Goal: Task Accomplishment & Management: Complete application form

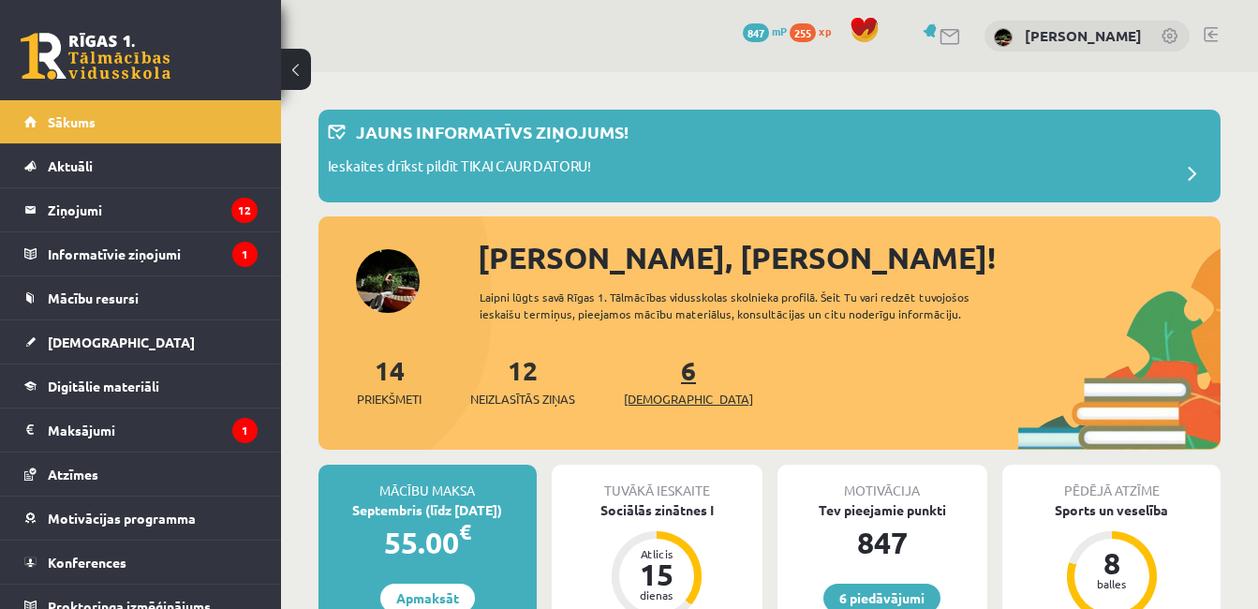
click at [663, 403] on span "[DEMOGRAPHIC_DATA]" at bounding box center [688, 399] width 129 height 19
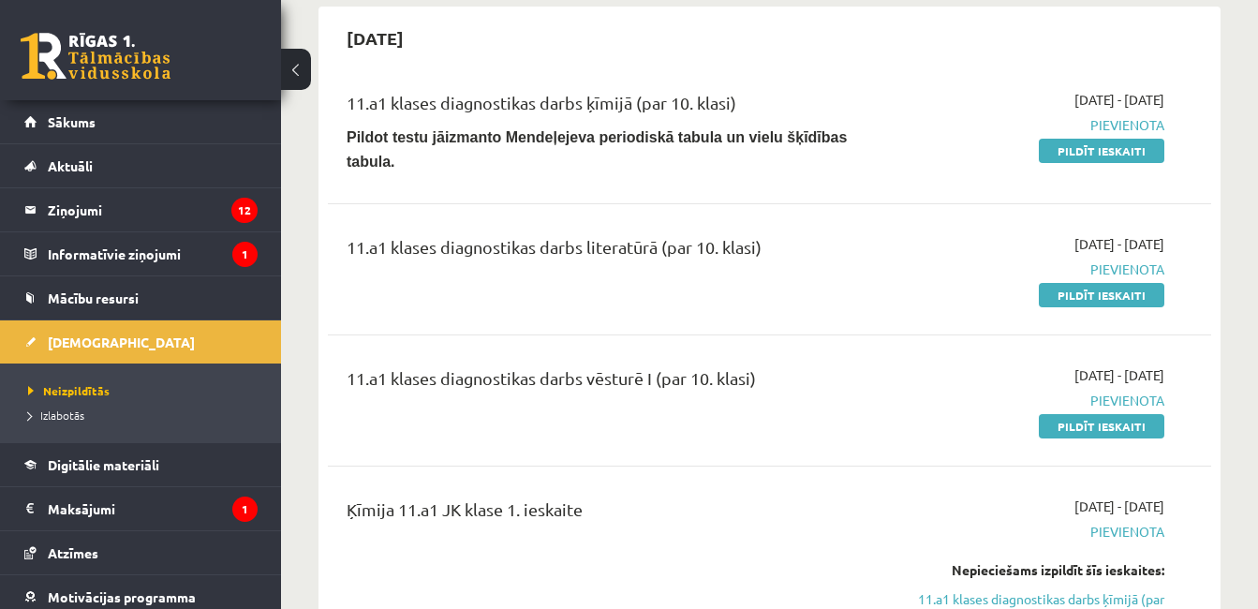
scroll to position [656, 0]
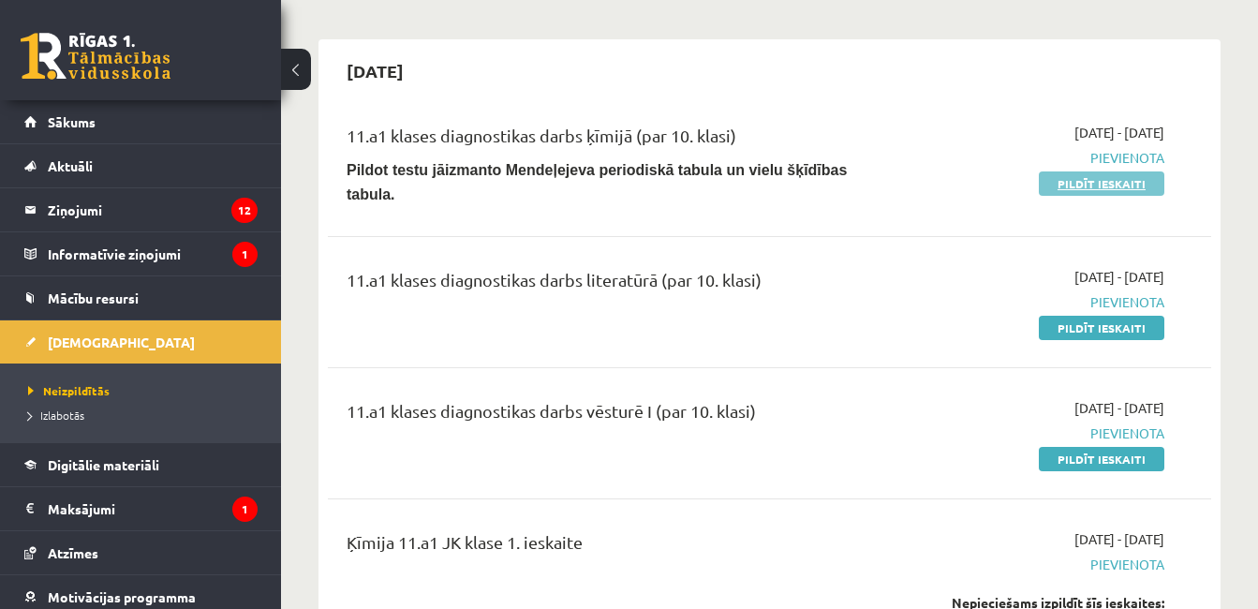
click at [1092, 193] on link "Pildīt ieskaiti" at bounding box center [1101, 183] width 125 height 24
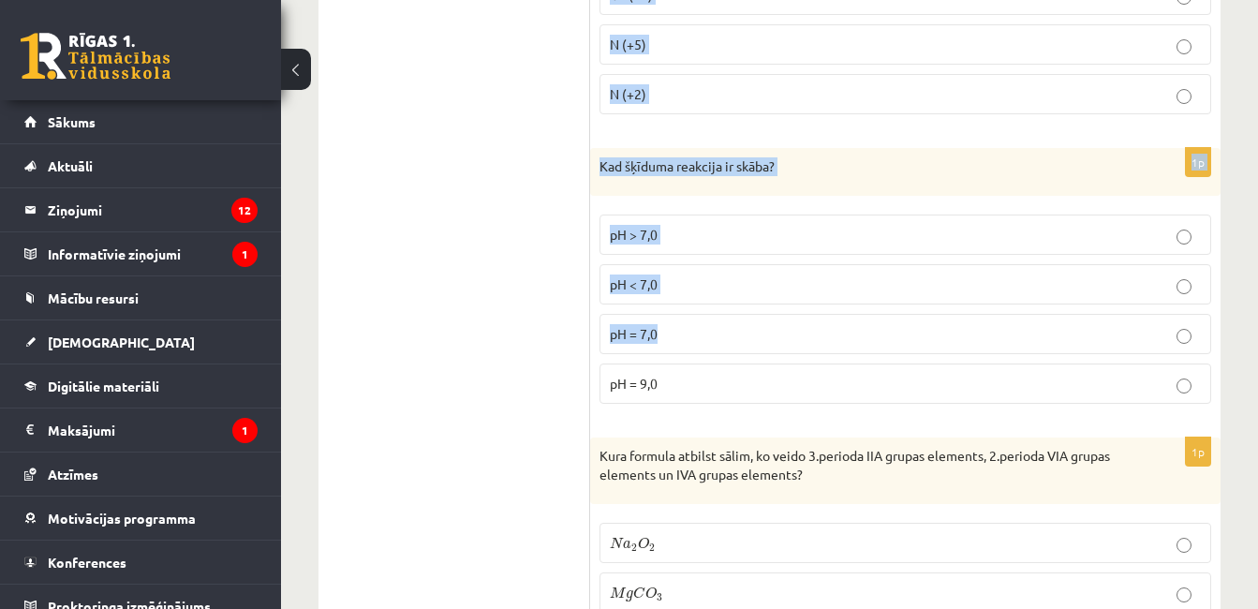
scroll to position [8690, 0]
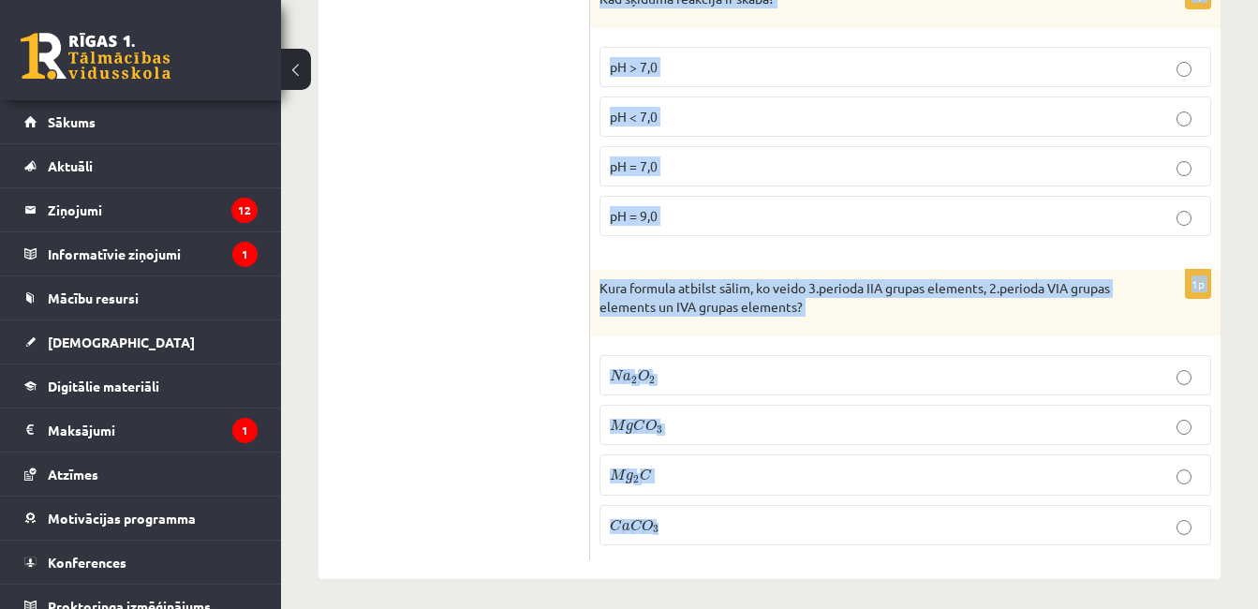
drag, startPoint x: 597, startPoint y: 391, endPoint x: 892, endPoint y: 550, distance: 335.2
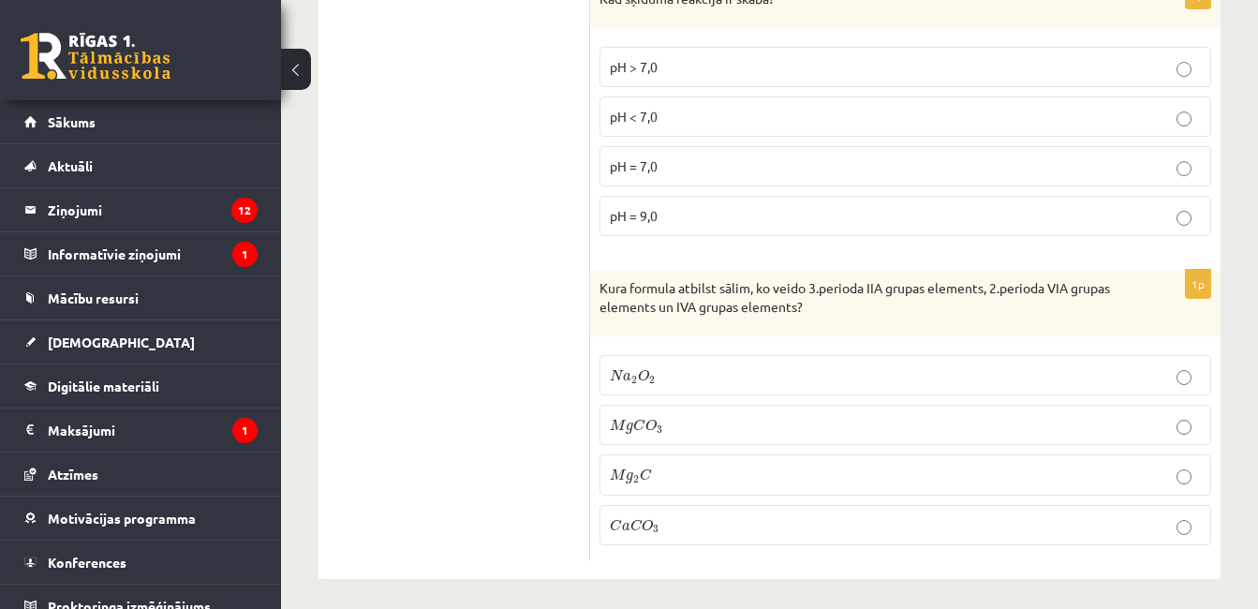
drag, startPoint x: 892, startPoint y: 550, endPoint x: 800, endPoint y: 576, distance: 95.5
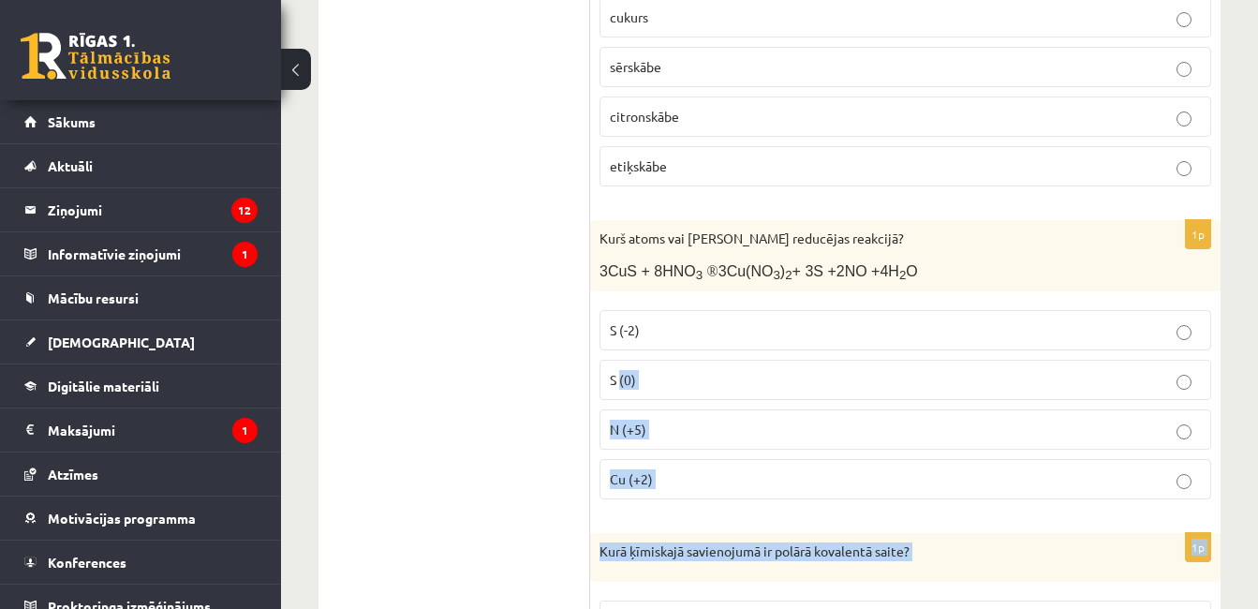
scroll to position [0, 0]
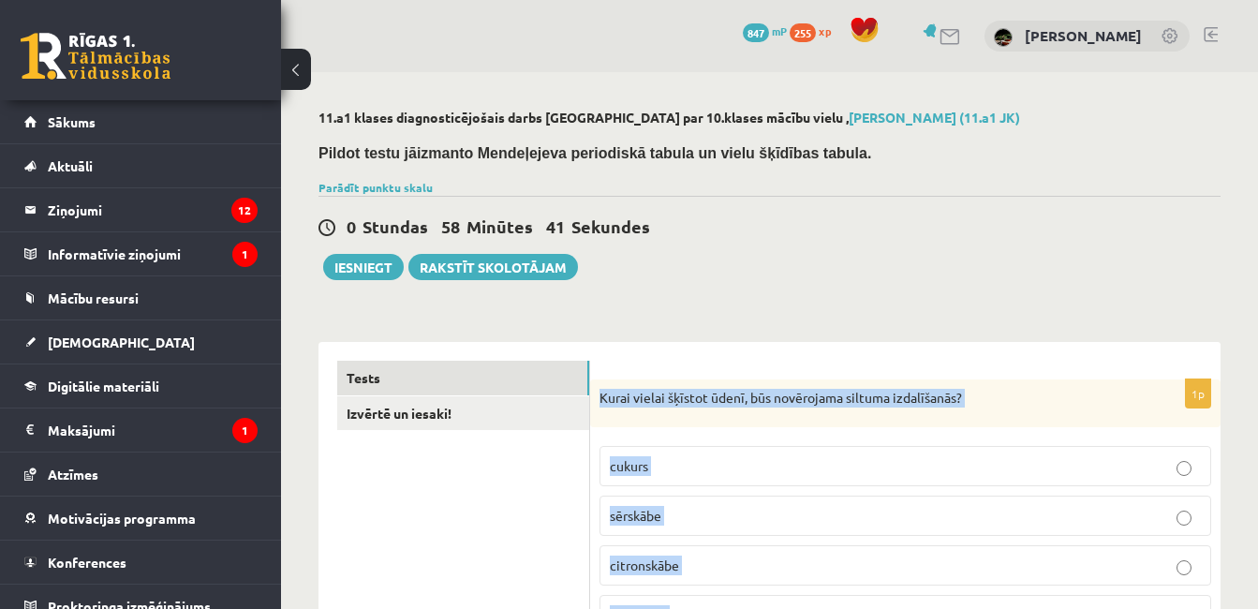
drag, startPoint x: 754, startPoint y: 561, endPoint x: 593, endPoint y: 392, distance: 233.2
drag, startPoint x: 595, startPoint y: 392, endPoint x: 610, endPoint y: 382, distance: 18.2
copy form "Kurai vielai šķīstot ūdenī, būs novērojama siltuma izdalīšanās? cukurs sērskābe…"
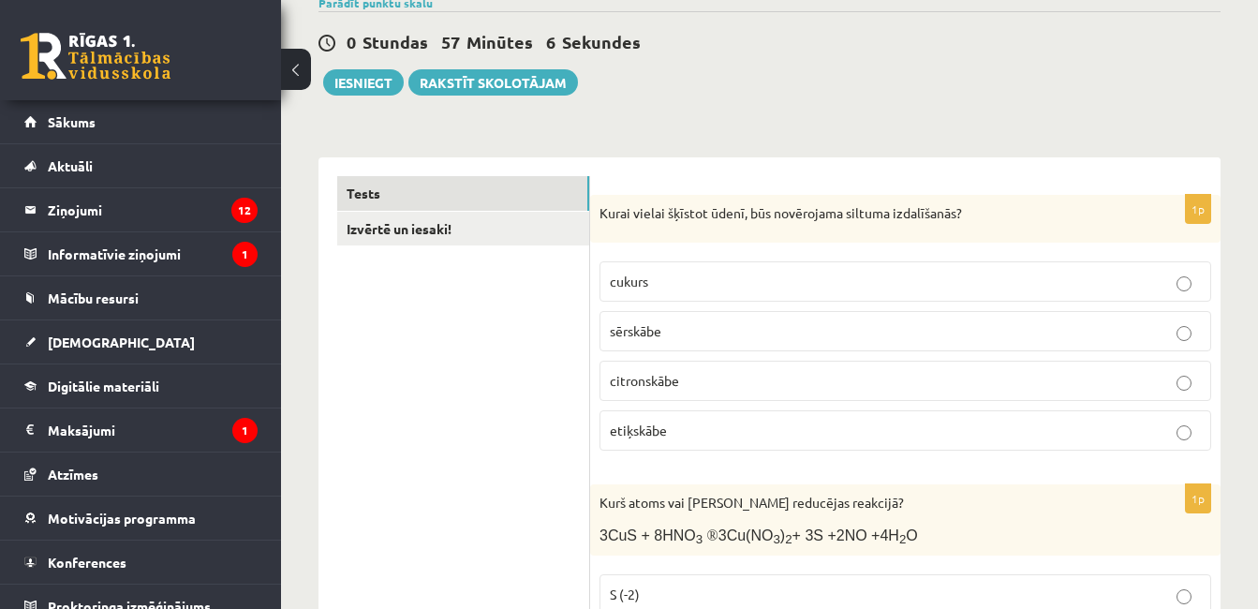
scroll to position [187, 0]
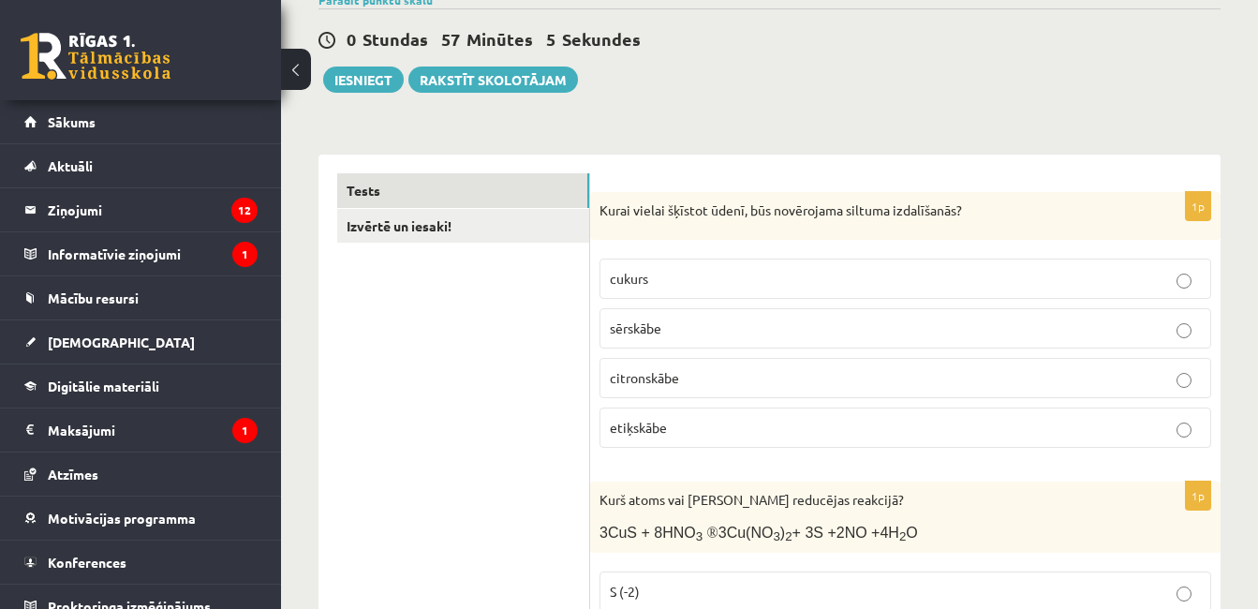
click at [662, 431] on span "etiķskābe" at bounding box center [638, 427] width 57 height 17
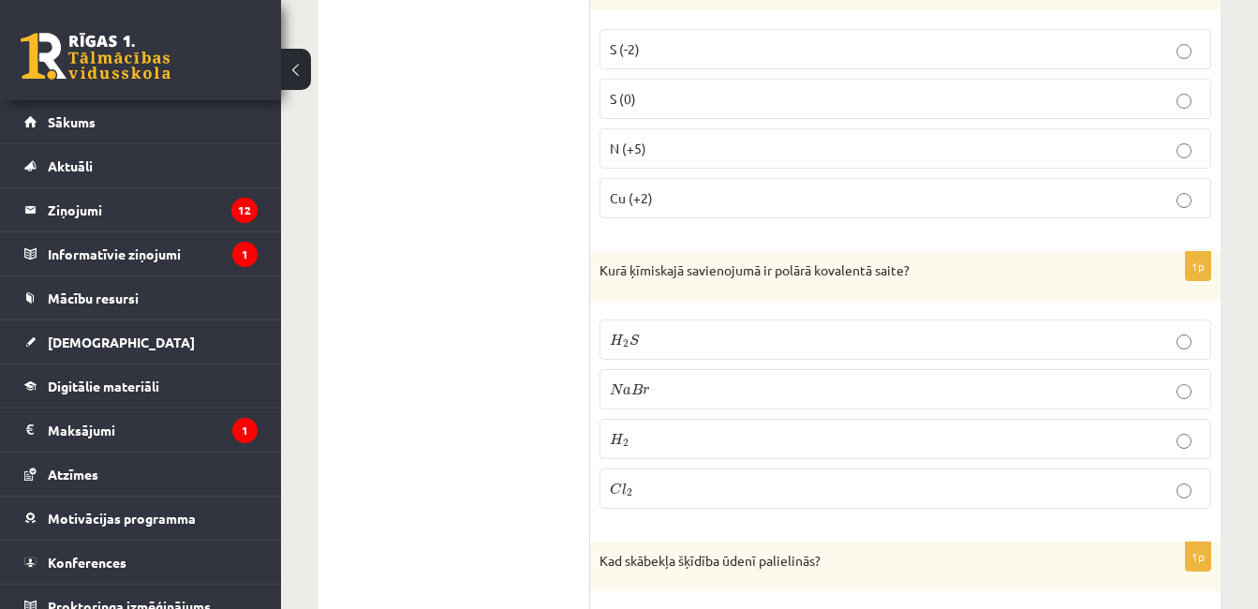
scroll to position [468, 0]
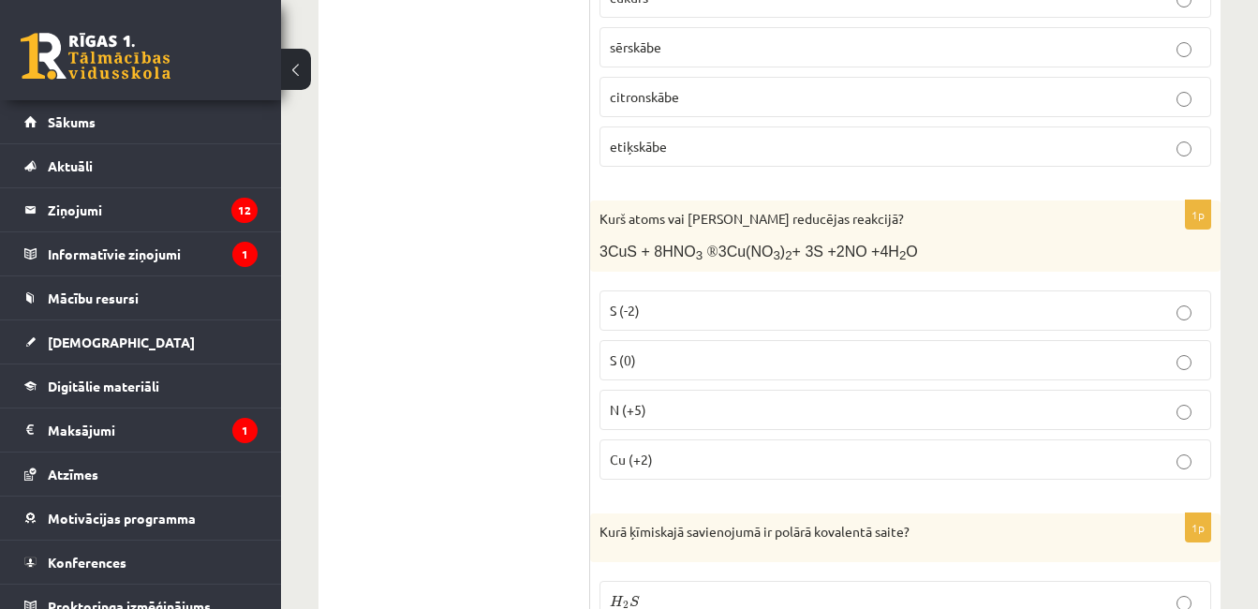
click at [786, 402] on p "N (+5)" at bounding box center [905, 410] width 591 height 20
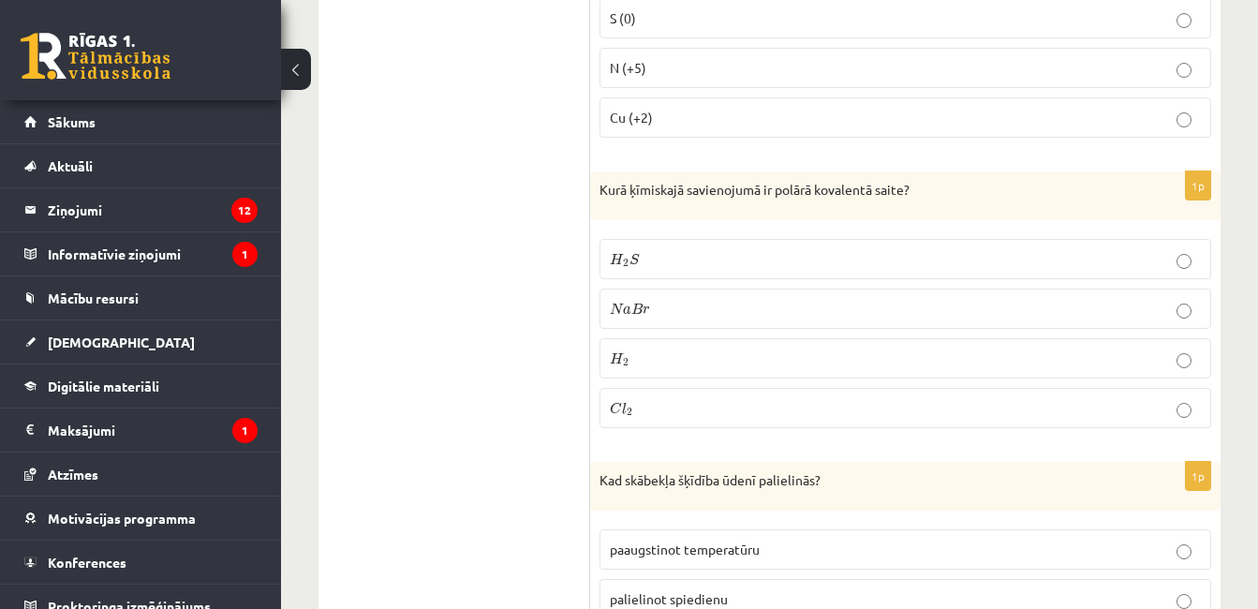
scroll to position [843, 0]
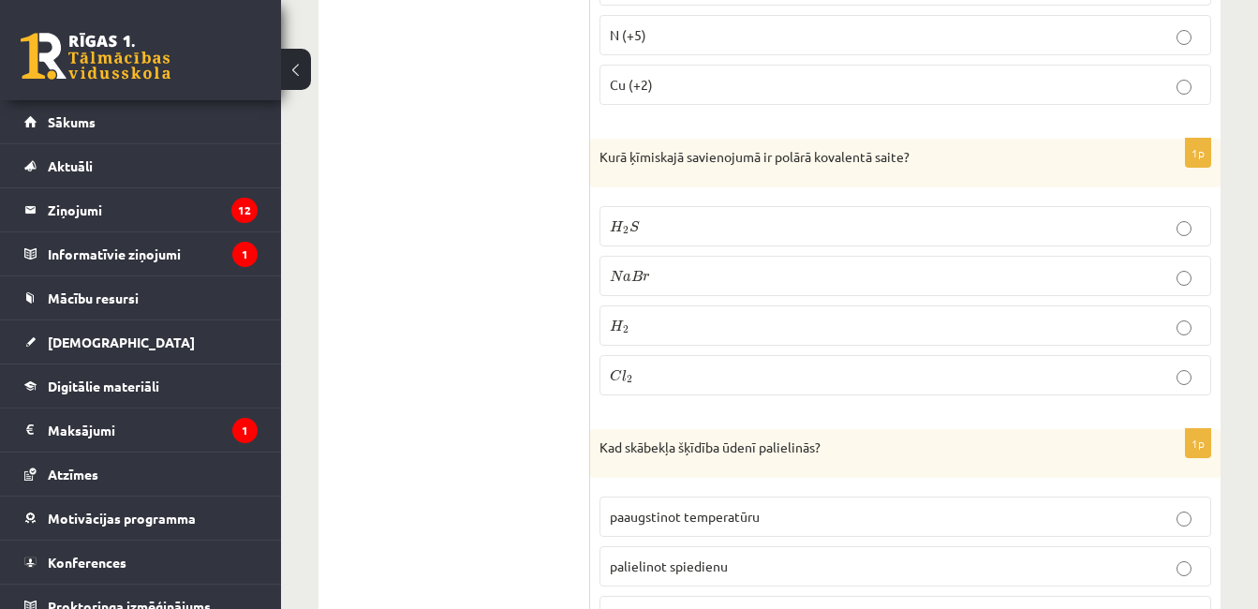
click at [650, 216] on p "H 2 S H 2 S" at bounding box center [905, 226] width 591 height 20
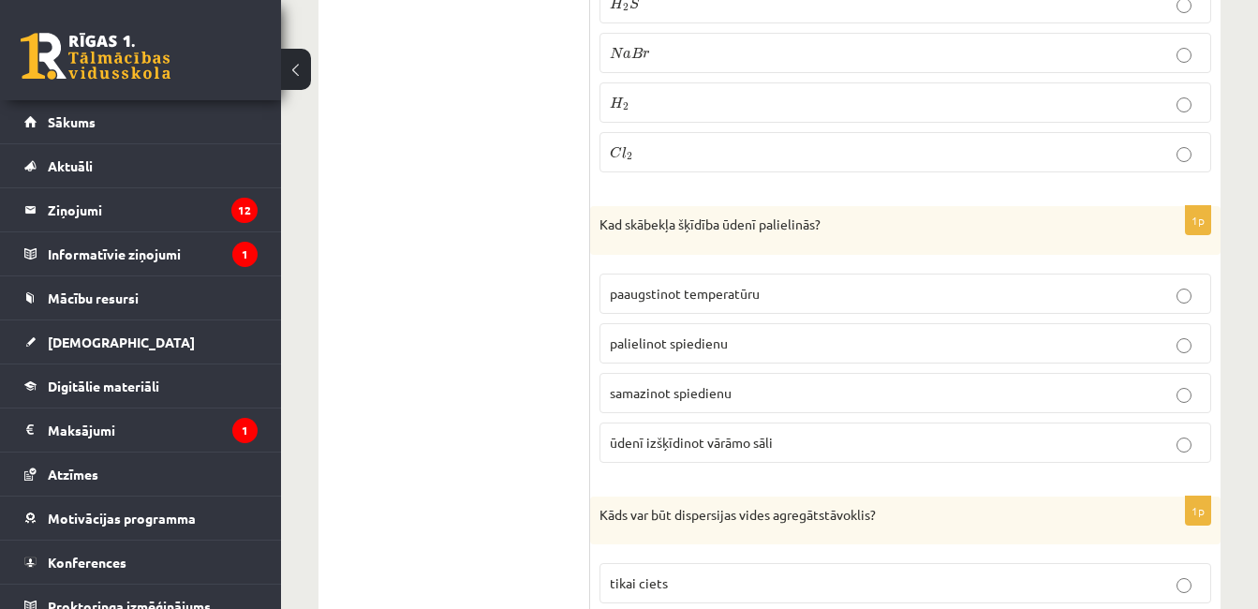
scroll to position [1124, 0]
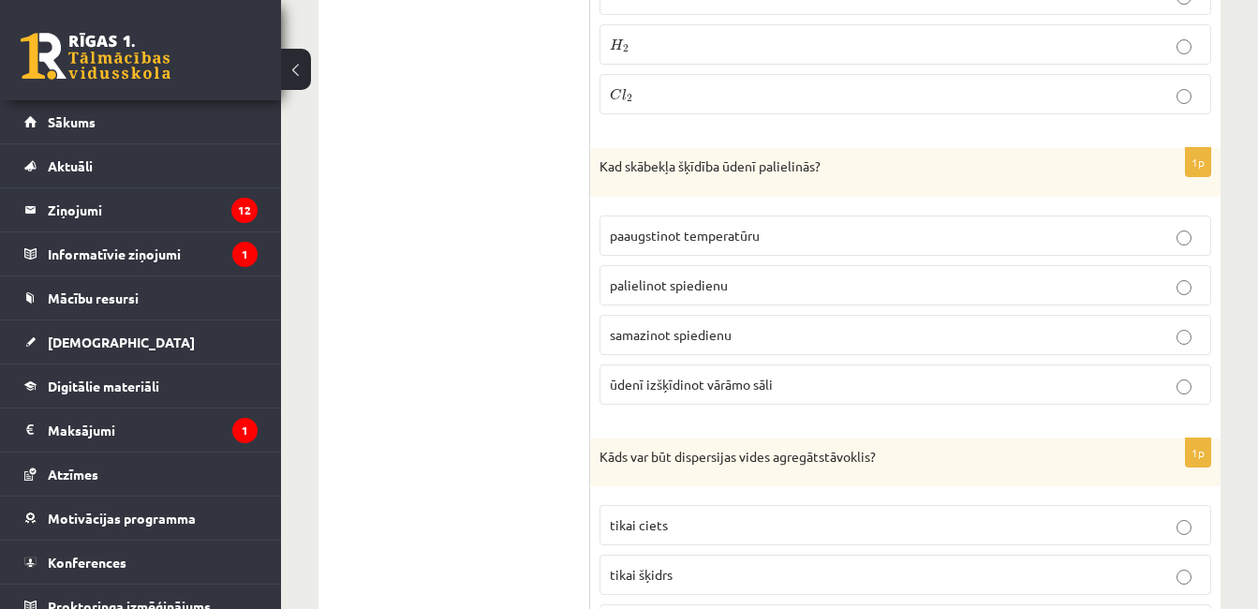
click at [665, 273] on label "palielinot spiedienu" at bounding box center [905, 285] width 612 height 40
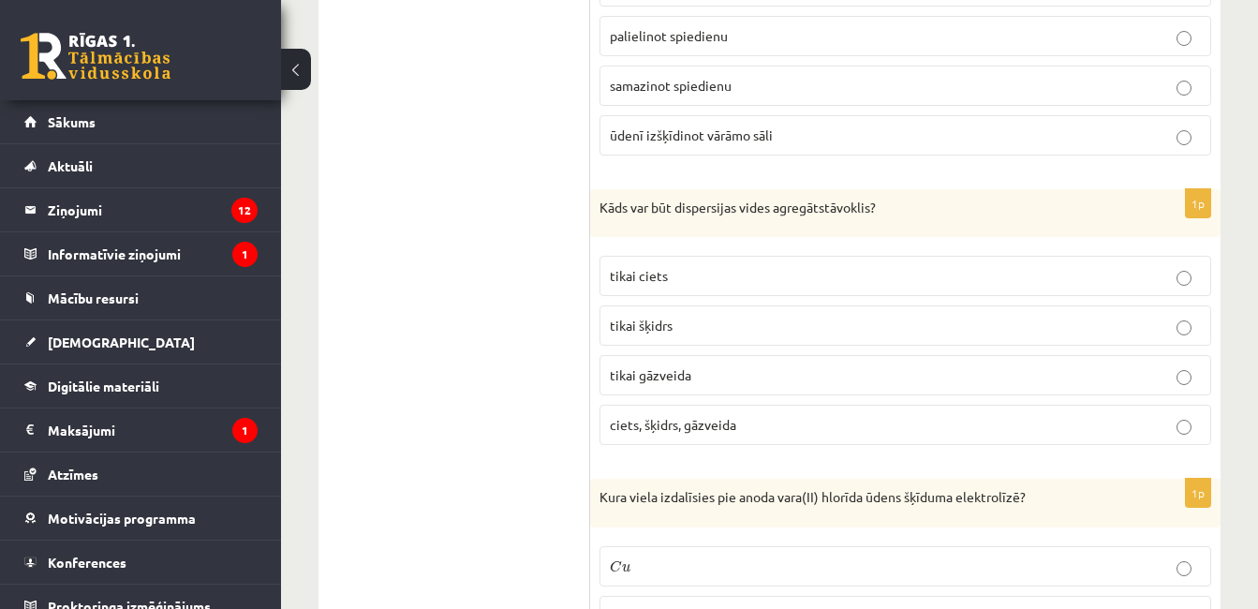
scroll to position [1405, 0]
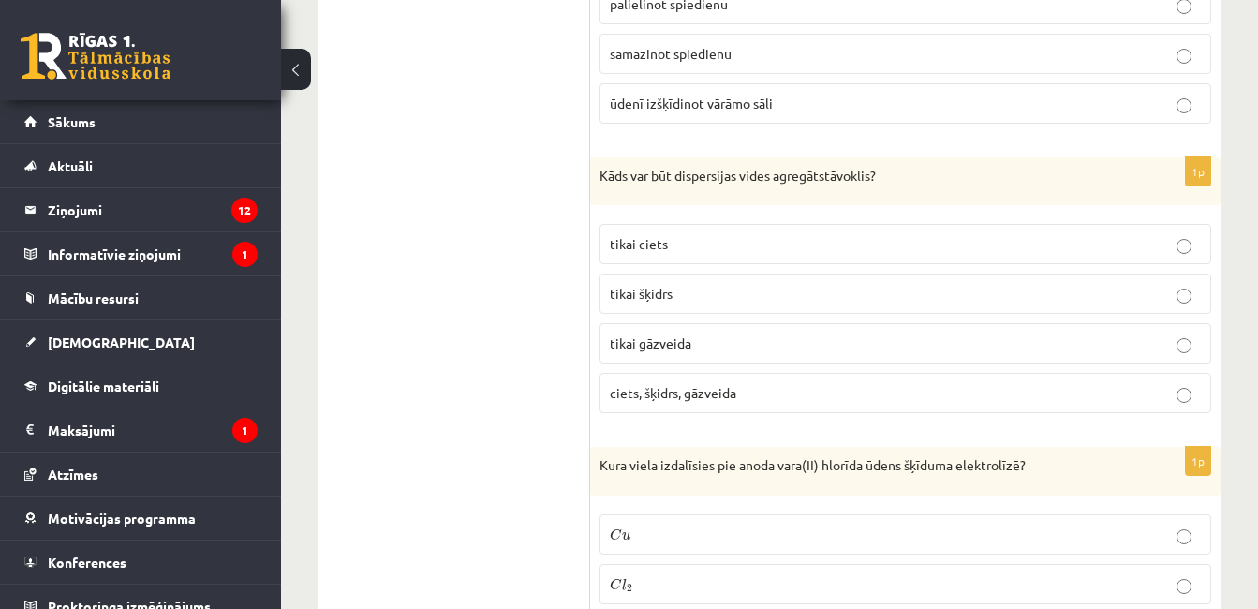
click at [687, 413] on fieldset "tikai ciets tikai šķidrs tikai gāzveida ciets, šķidrs, gāzveida" at bounding box center [905, 316] width 612 height 204
click at [682, 395] on span "ciets, šķidrs, gāzveida" at bounding box center [673, 392] width 126 height 17
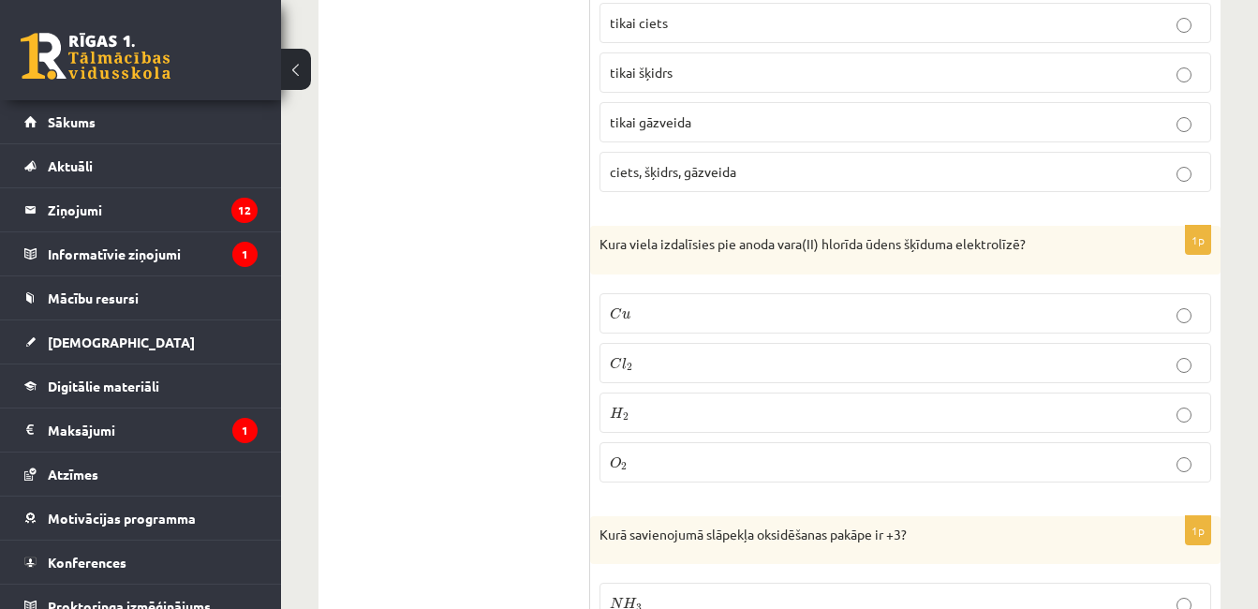
scroll to position [1686, 0]
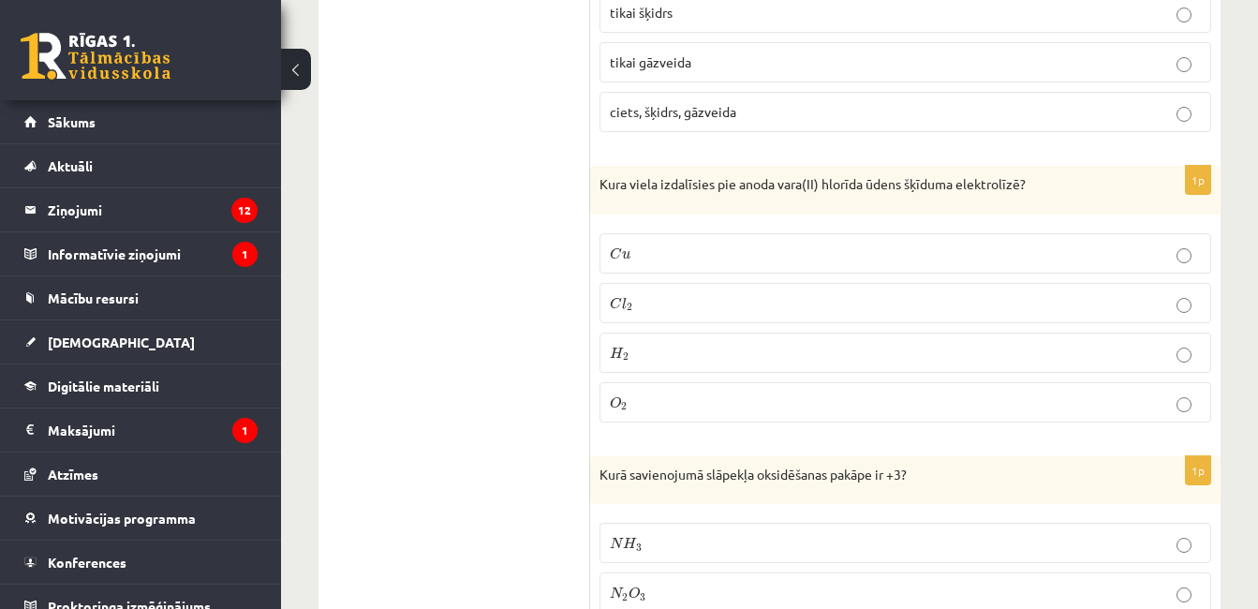
click at [659, 289] on label "C l 2 C l 2" at bounding box center [905, 303] width 612 height 40
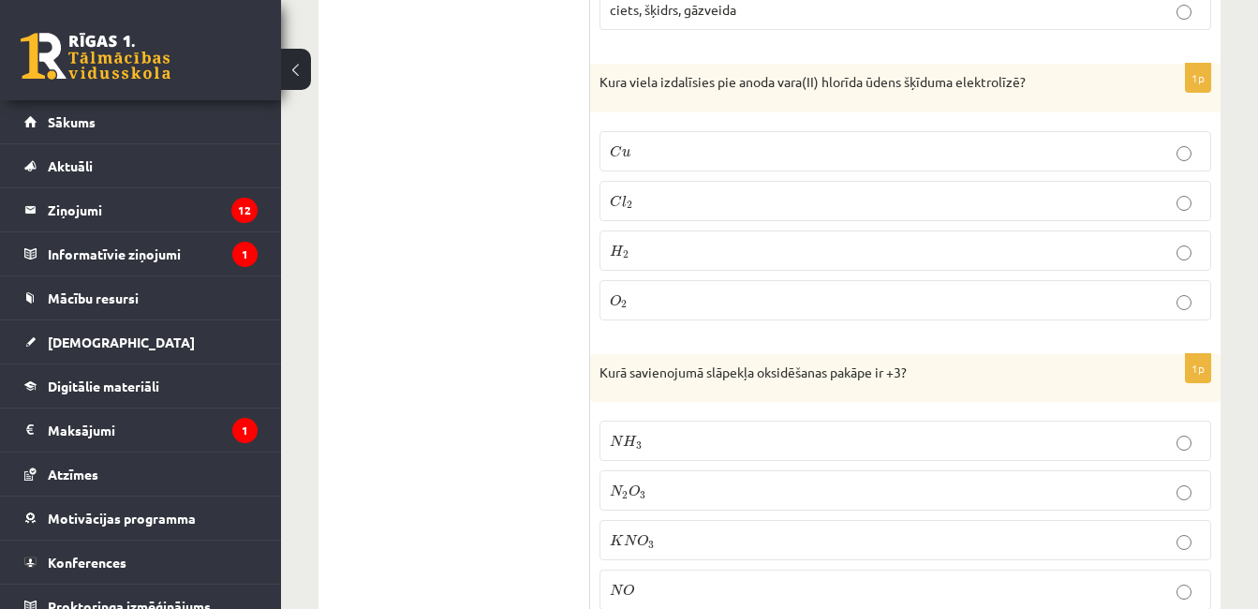
scroll to position [1967, 0]
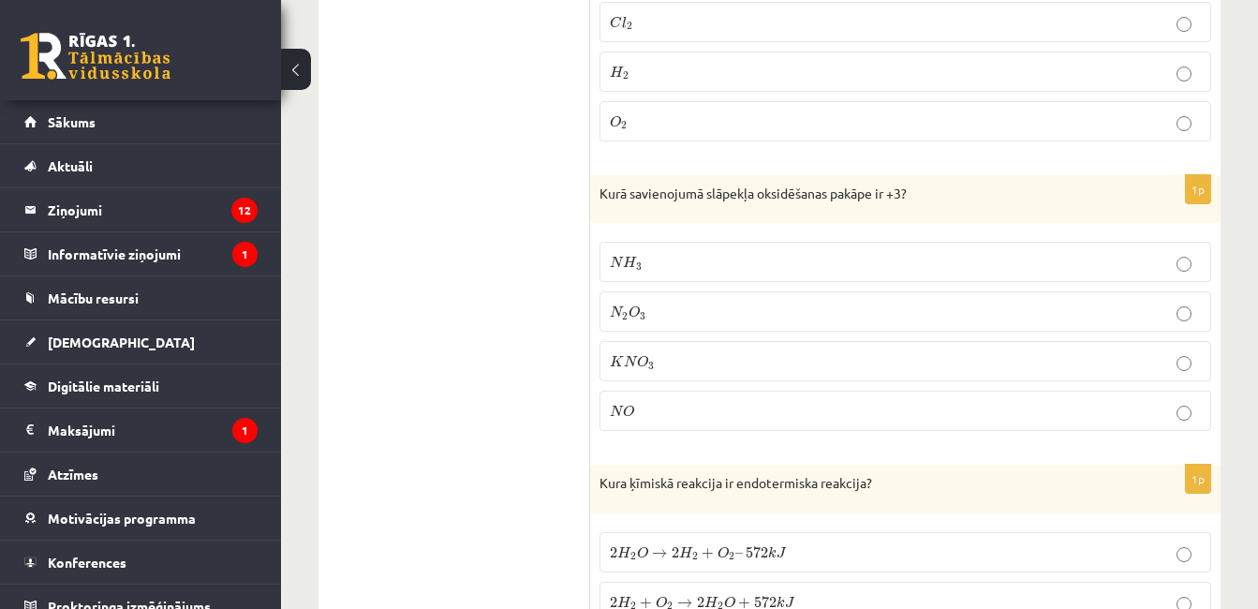
click at [655, 413] on p "N O N O" at bounding box center [905, 411] width 591 height 20
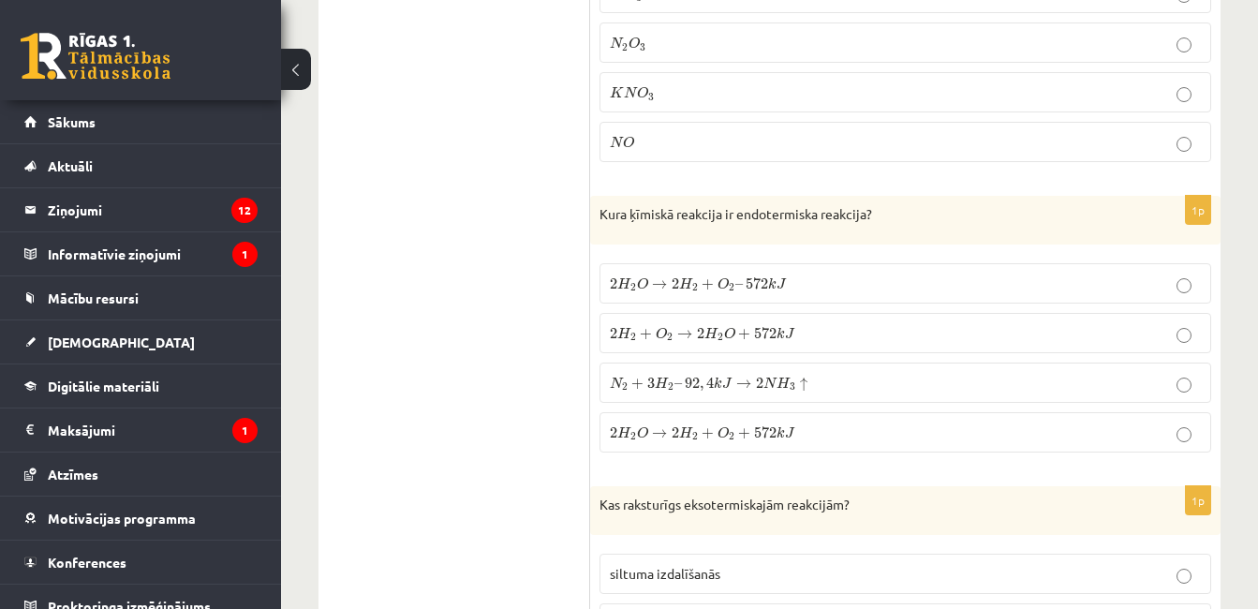
scroll to position [2341, 0]
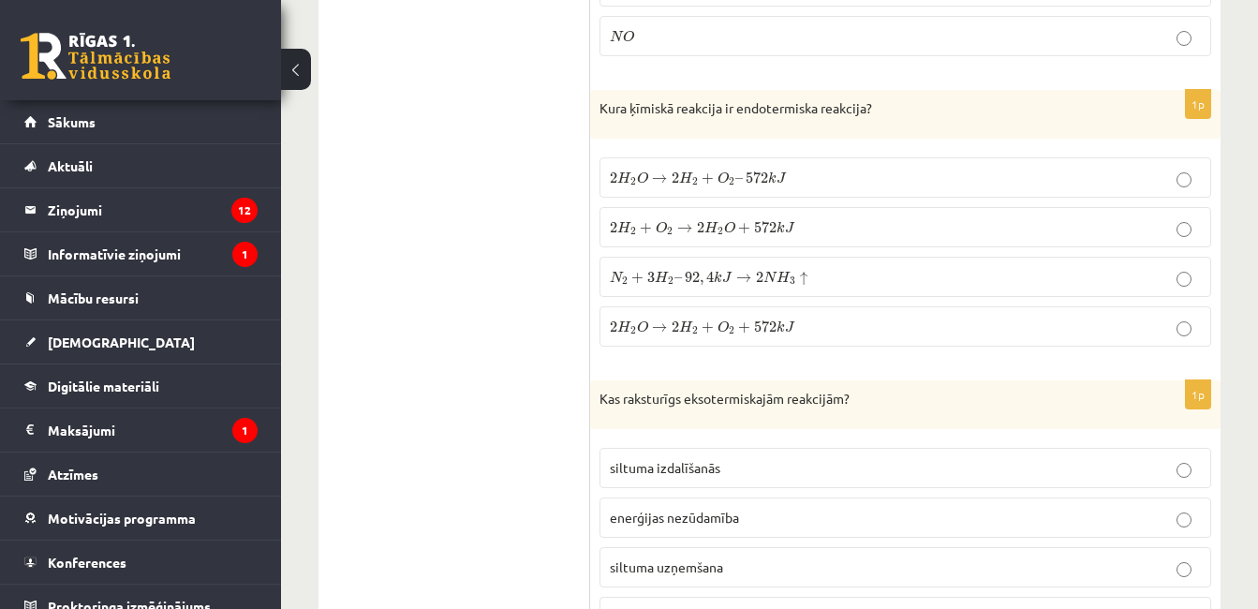
click at [813, 183] on p "2 H 2 O → 2 H 2 + O 2 – 572 k J 2 H 2 O → 2 H 2 + O 2 – 572 k J" at bounding box center [905, 178] width 591 height 20
click at [737, 317] on p "2 H 2 O → 2 H 2 + O 2 + 572 k J 2 H 2 O → 2 H 2 + O 2 + 572 k J" at bounding box center [905, 327] width 591 height 20
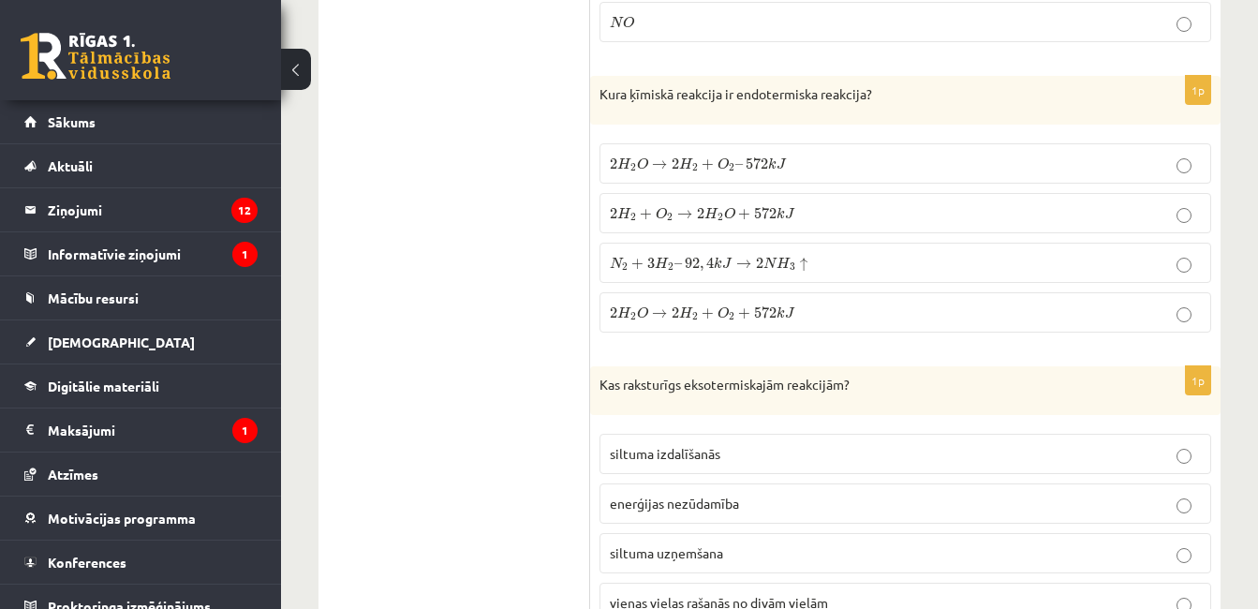
scroll to position [2435, 0]
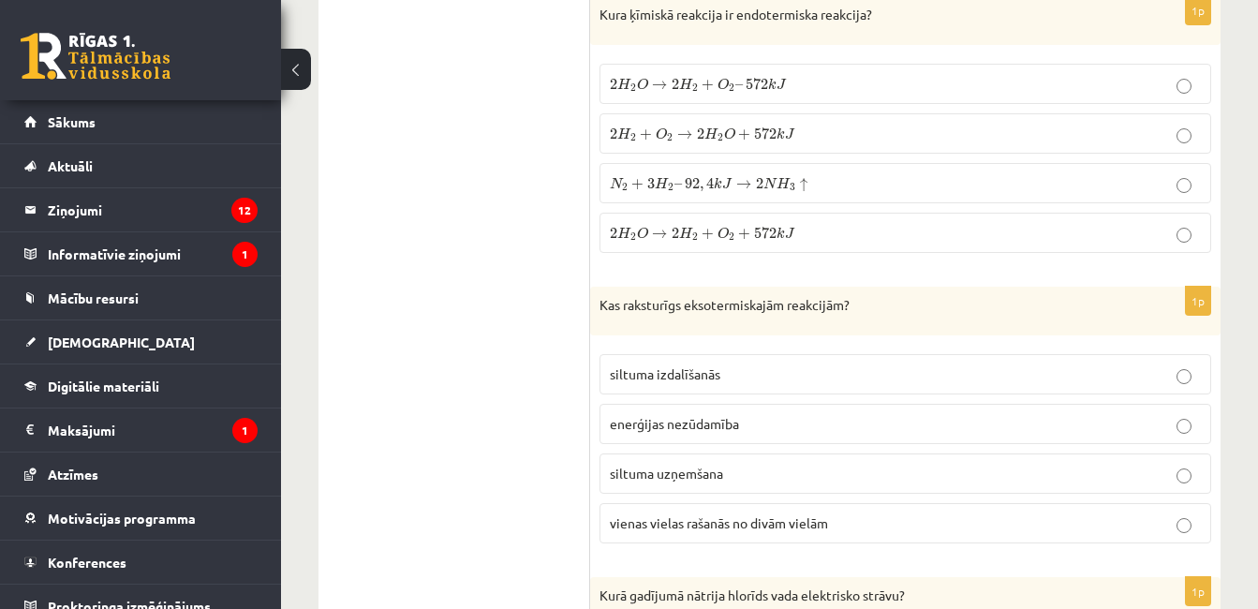
click at [712, 364] on p "siltuma izdalīšanās" at bounding box center [905, 374] width 591 height 20
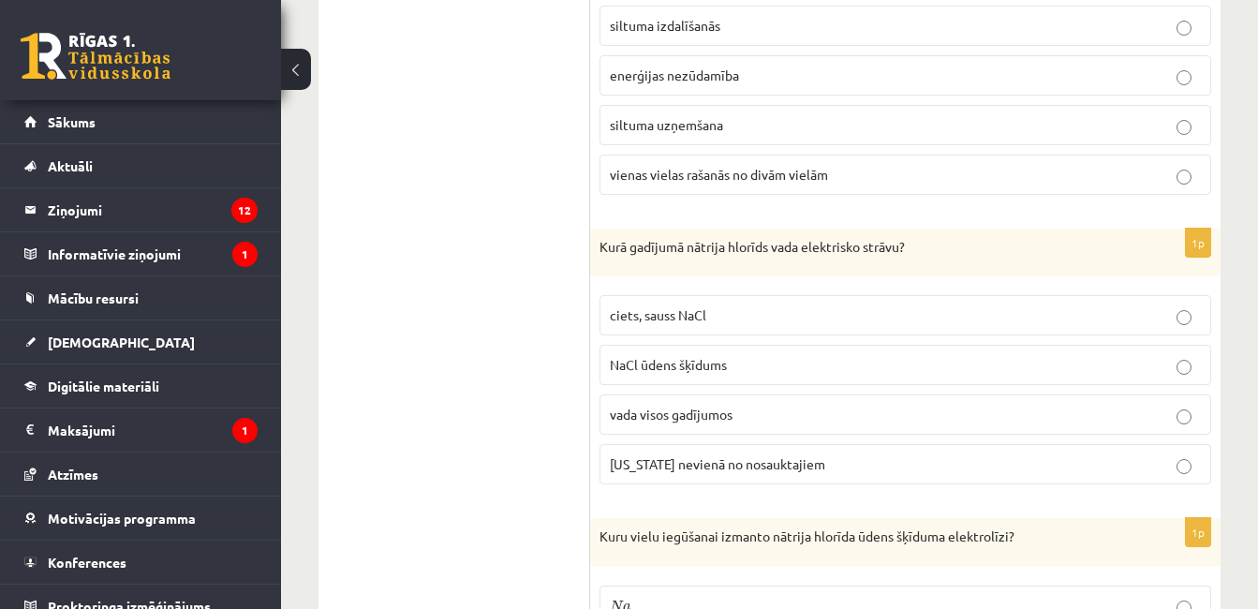
scroll to position [2810, 0]
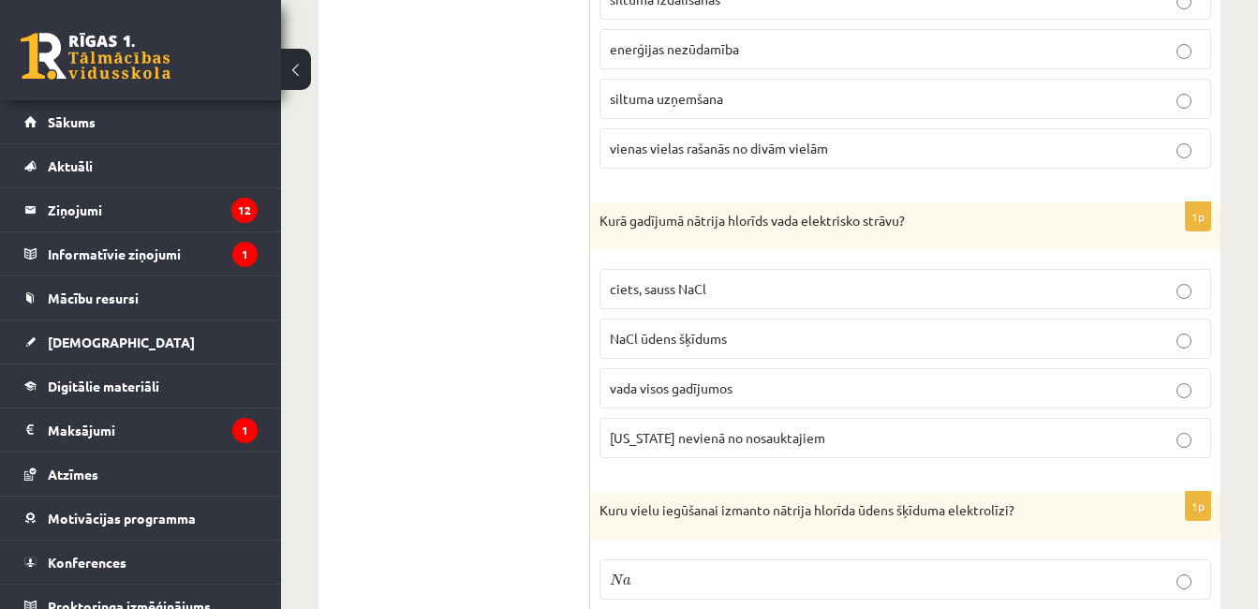
click at [740, 279] on p "ciets, sauss NaCl" at bounding box center [905, 289] width 591 height 20
click at [704, 327] on label "NaCl ūdens šķīdums" at bounding box center [905, 338] width 612 height 40
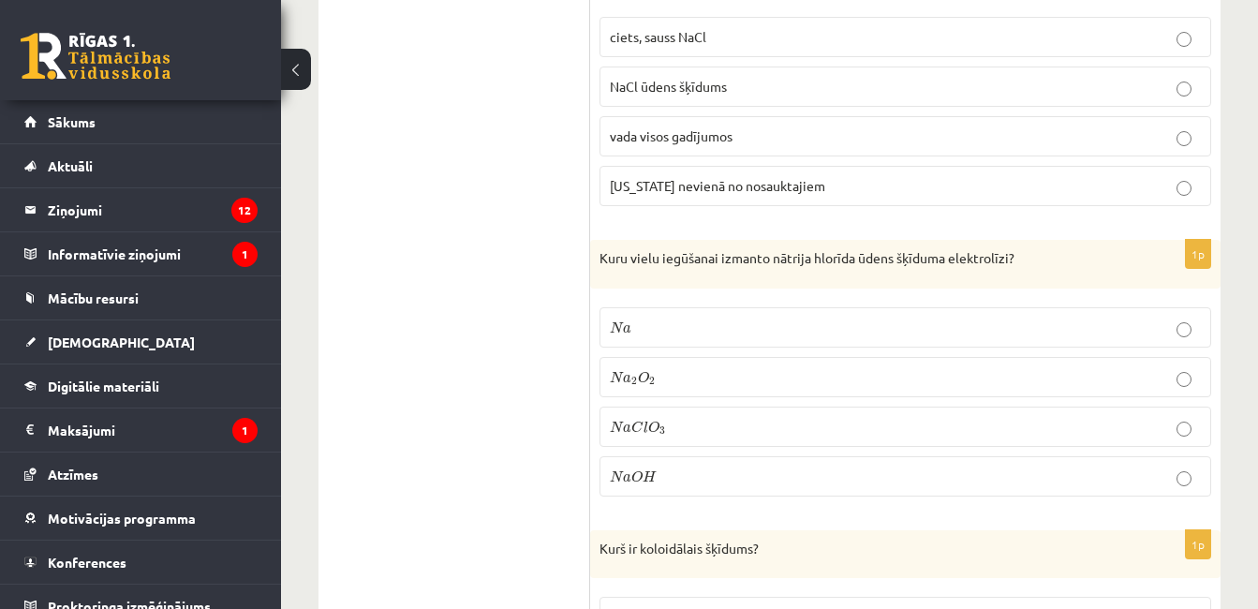
scroll to position [3091, 0]
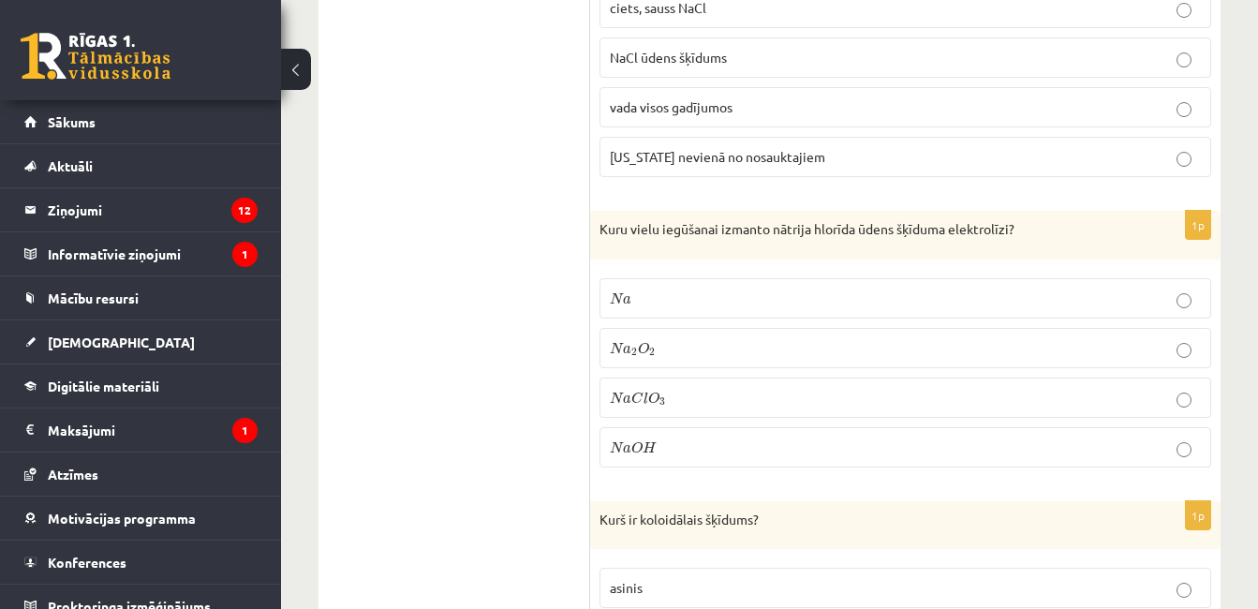
click at [675, 453] on p "N a O H N a O H" at bounding box center [905, 447] width 591 height 20
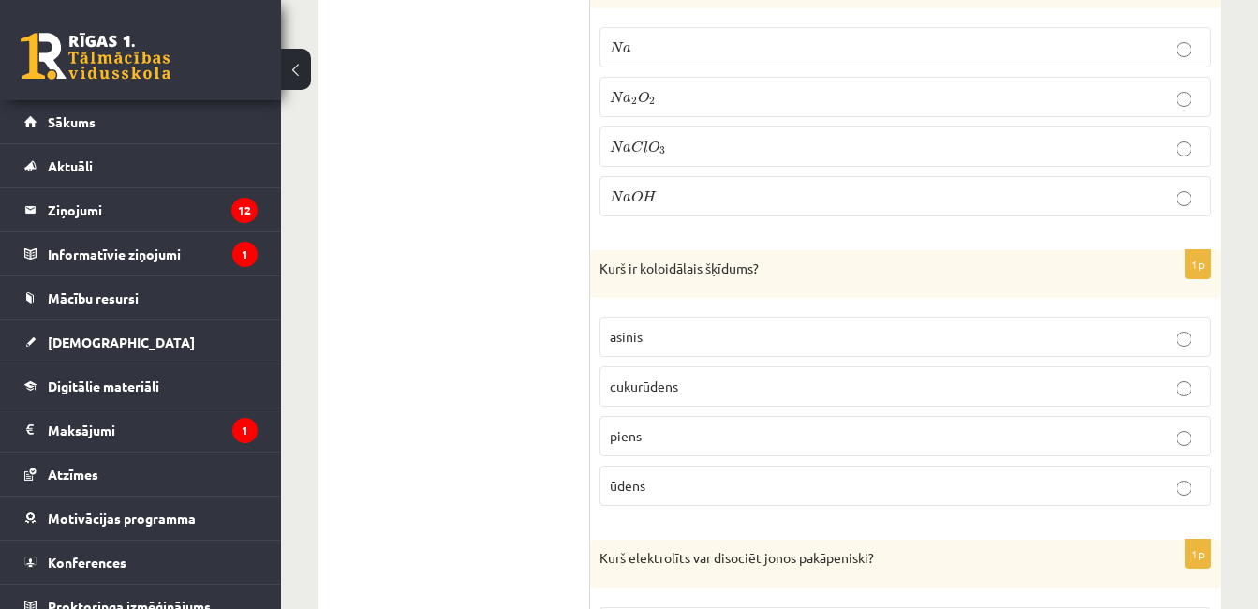
scroll to position [3371, 0]
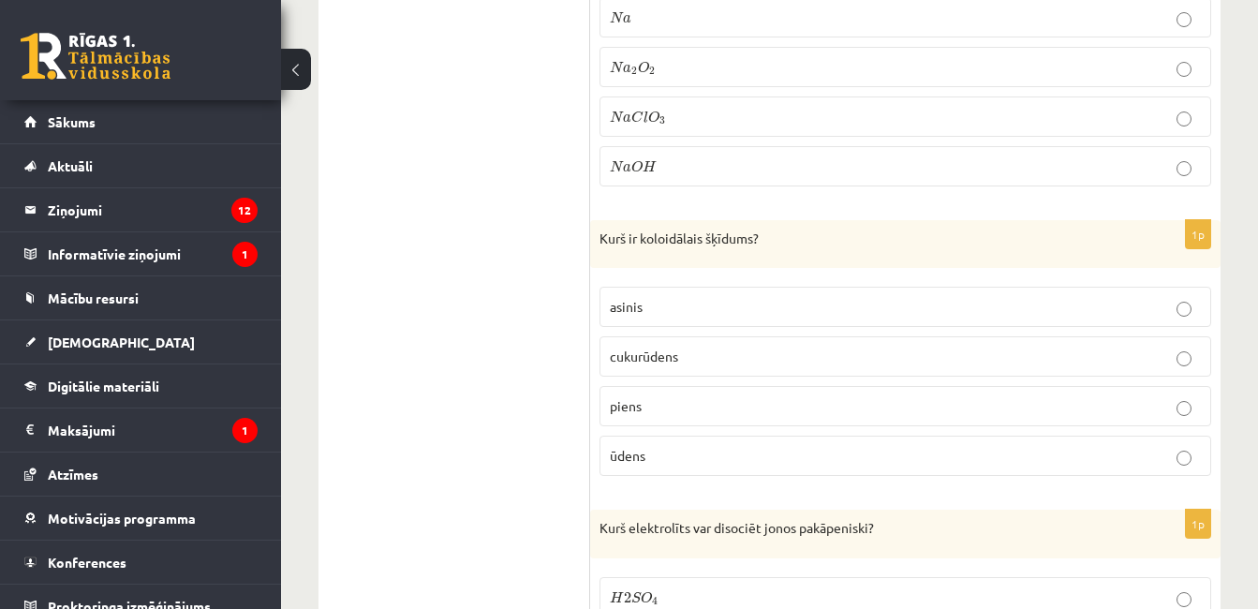
click at [663, 422] on label "piens" at bounding box center [905, 406] width 612 height 40
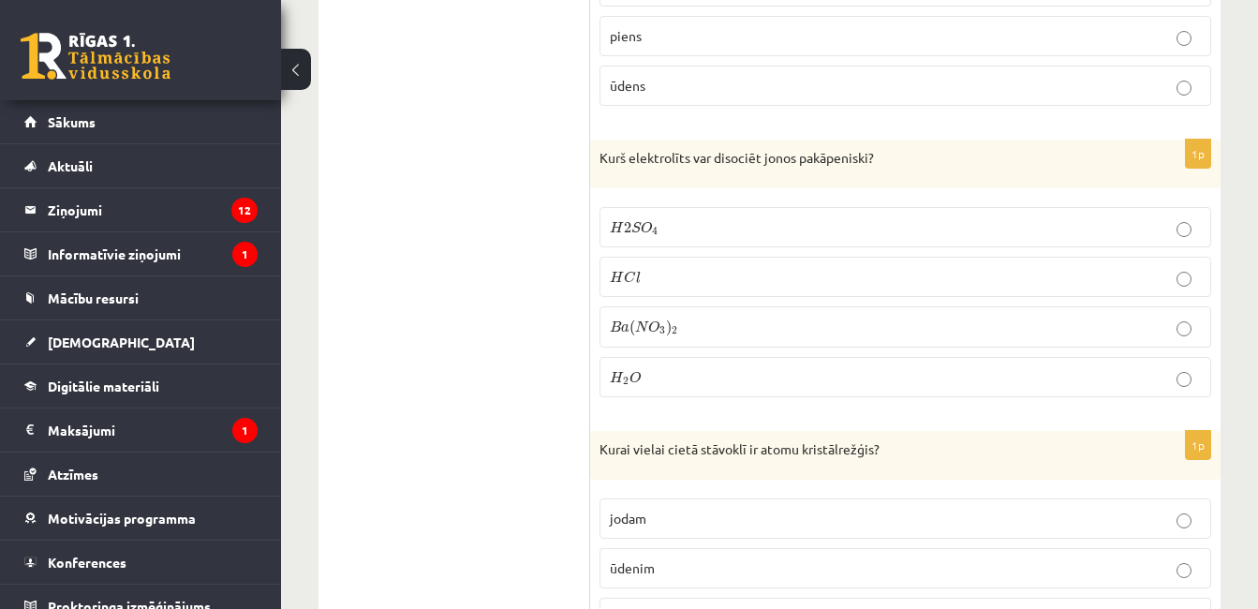
scroll to position [3746, 0]
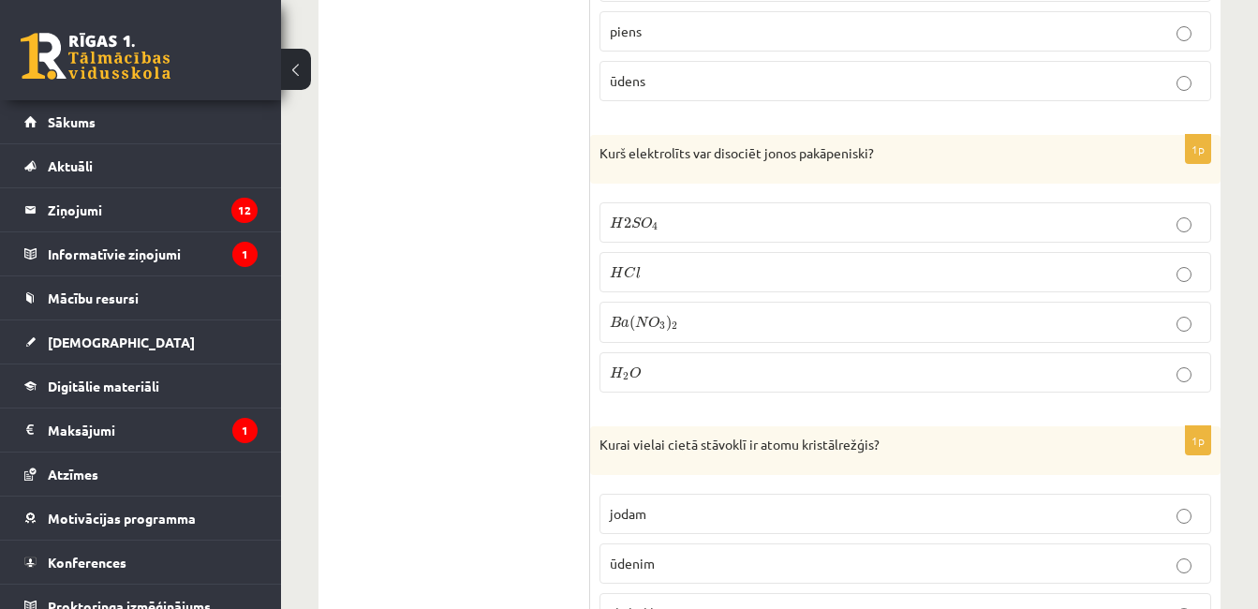
click at [667, 216] on p "H 2 S O 4 H 2 S O 4" at bounding box center [905, 223] width 591 height 20
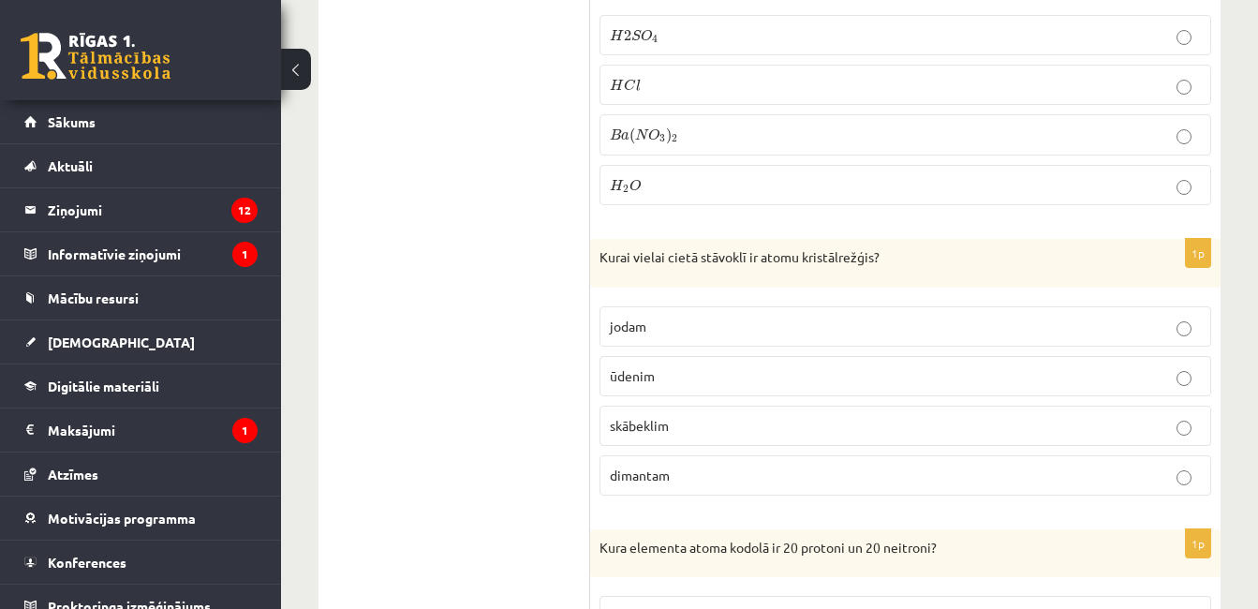
scroll to position [4027, 0]
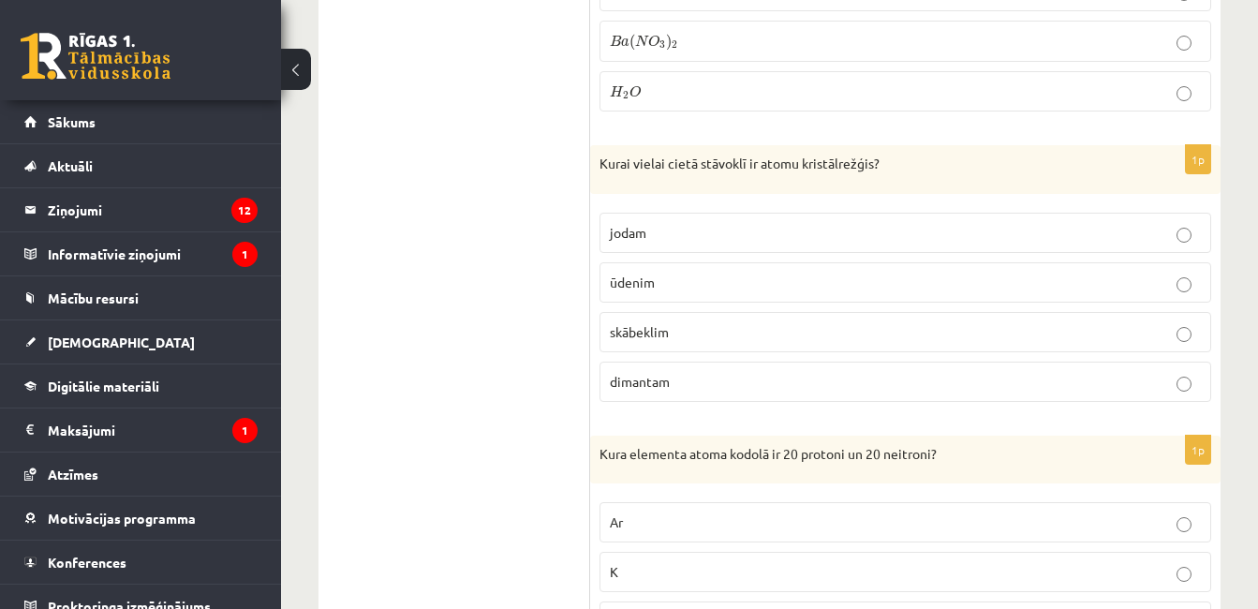
click at [670, 378] on span "dimantam" at bounding box center [640, 381] width 60 height 17
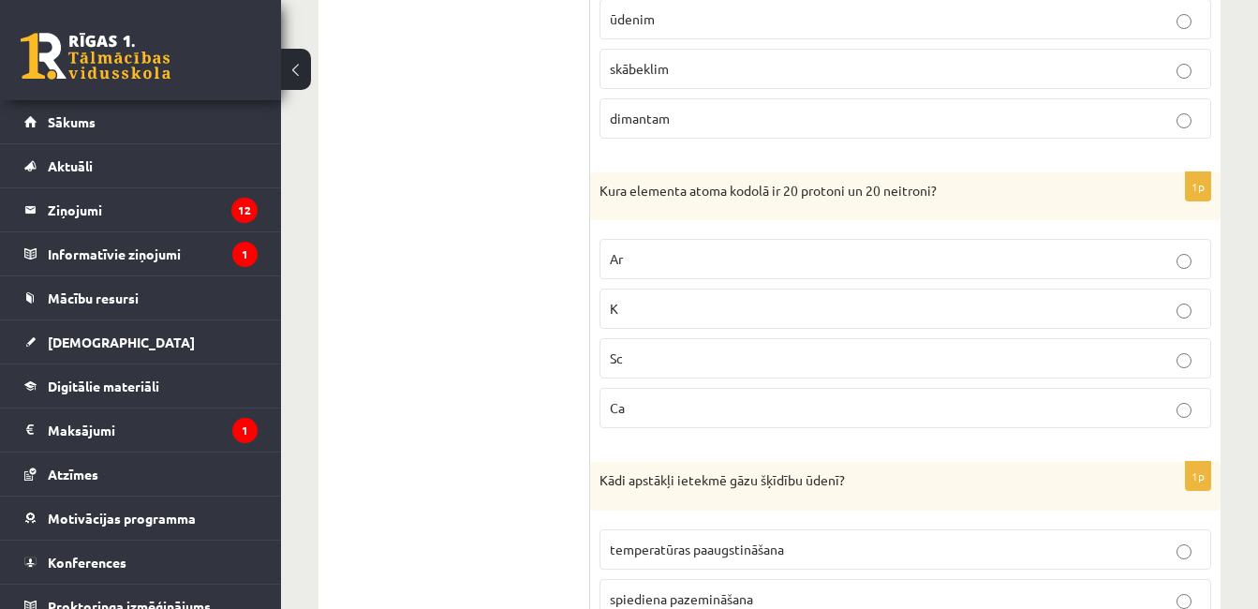
scroll to position [4308, 0]
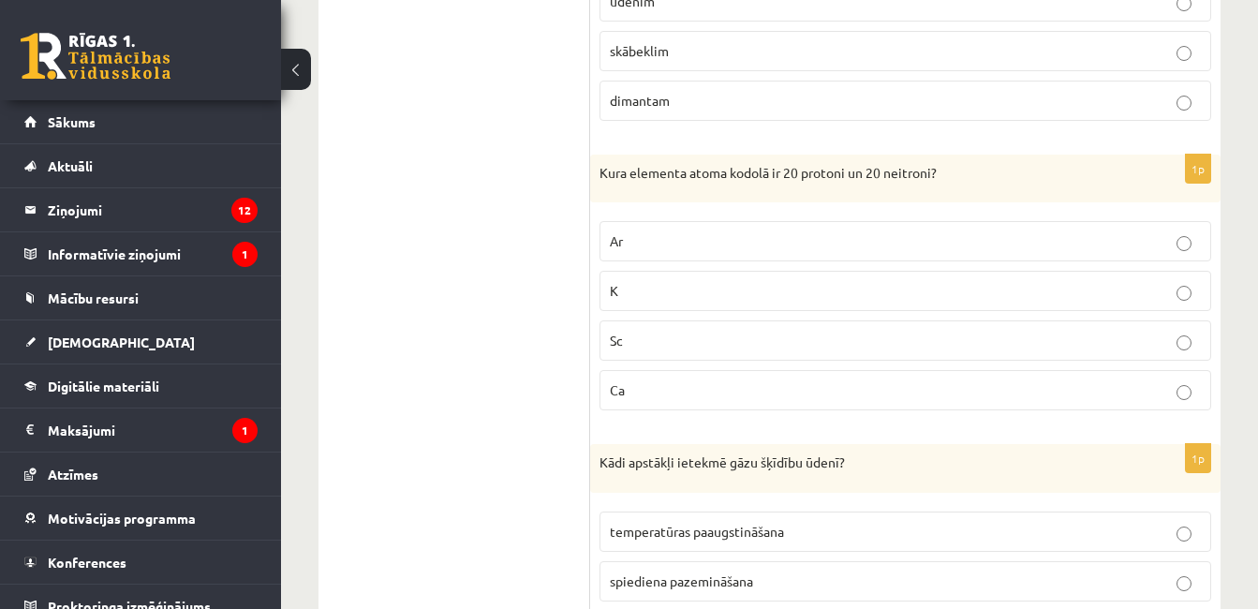
click at [659, 380] on p "Ca" at bounding box center [905, 390] width 591 height 20
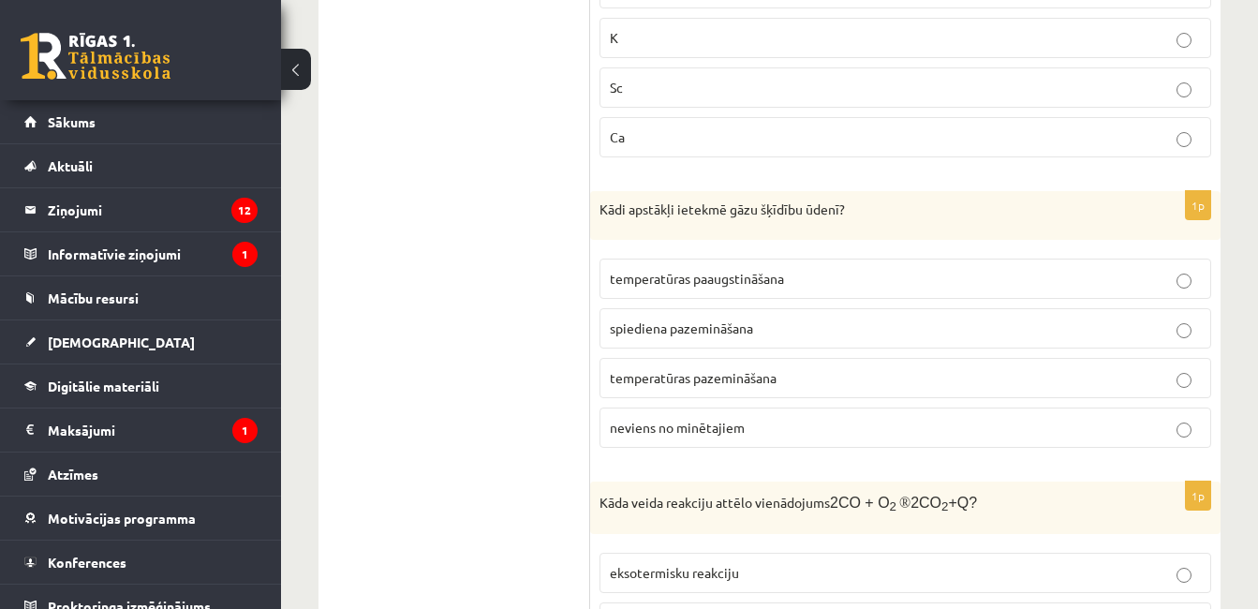
scroll to position [4589, 0]
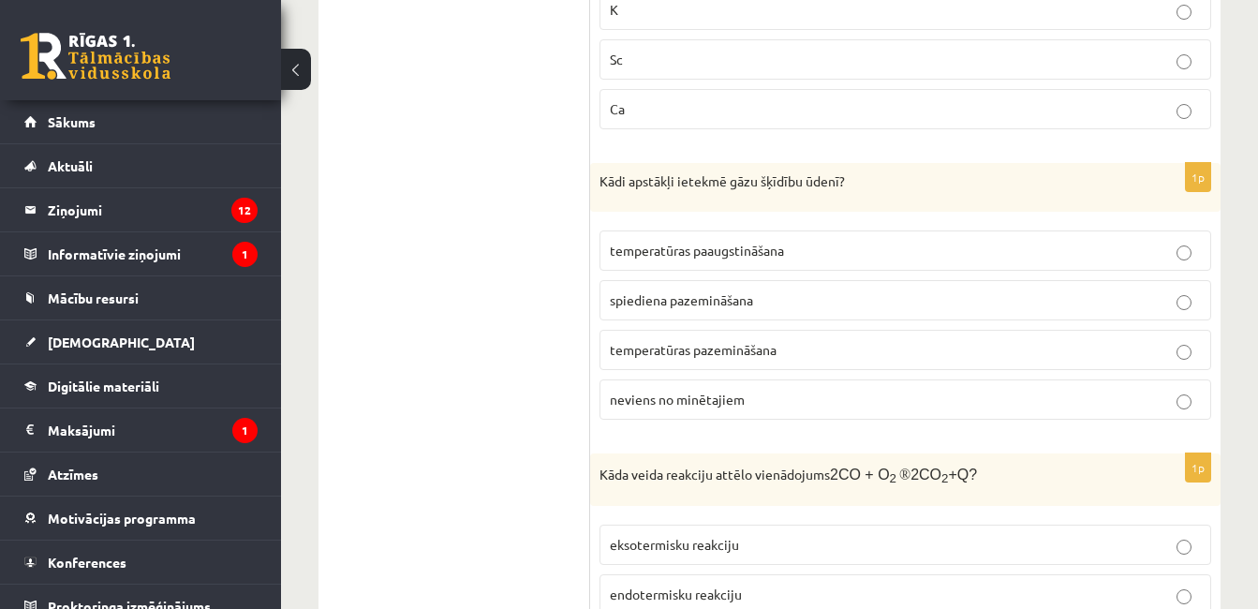
click at [697, 307] on p "spiediena pazemināšana" at bounding box center [905, 300] width 591 height 20
click at [709, 347] on span "temperatūras pazemināšana" at bounding box center [693, 349] width 167 height 17
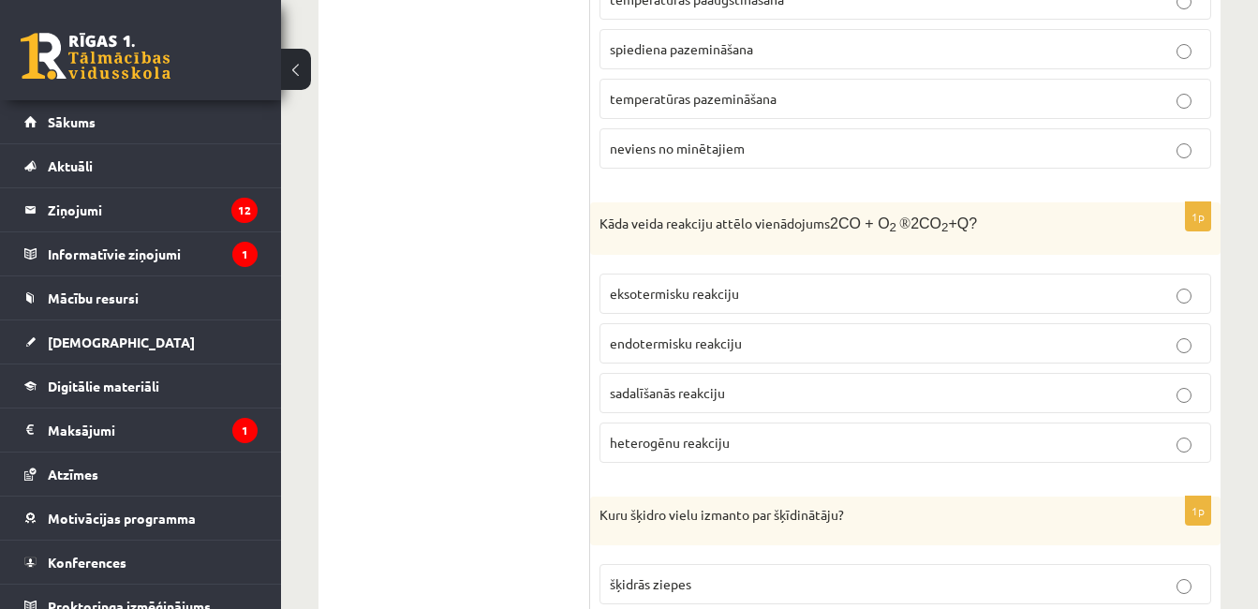
scroll to position [4870, 0]
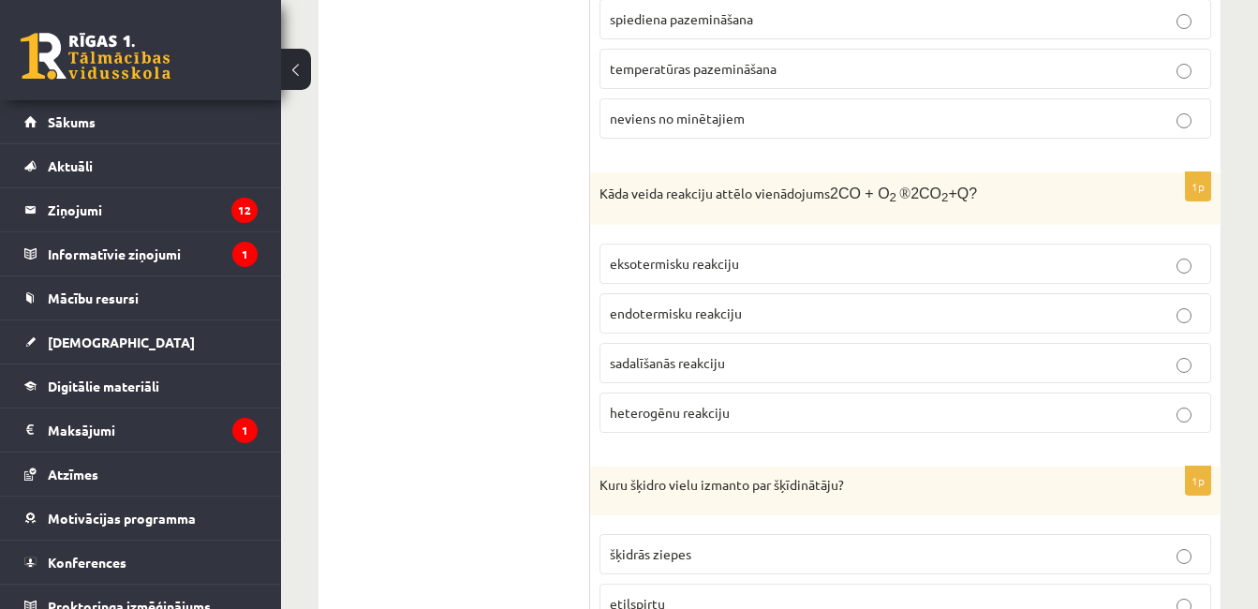
click at [684, 266] on span "eksotermisku reakciju" at bounding box center [674, 263] width 129 height 17
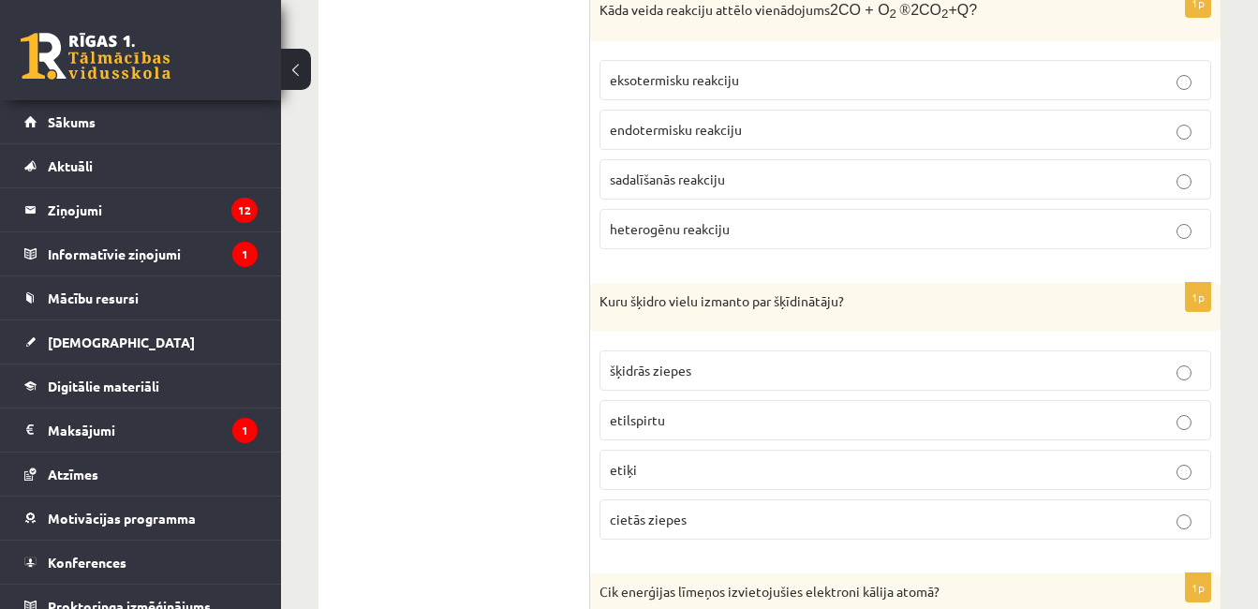
scroll to position [5057, 0]
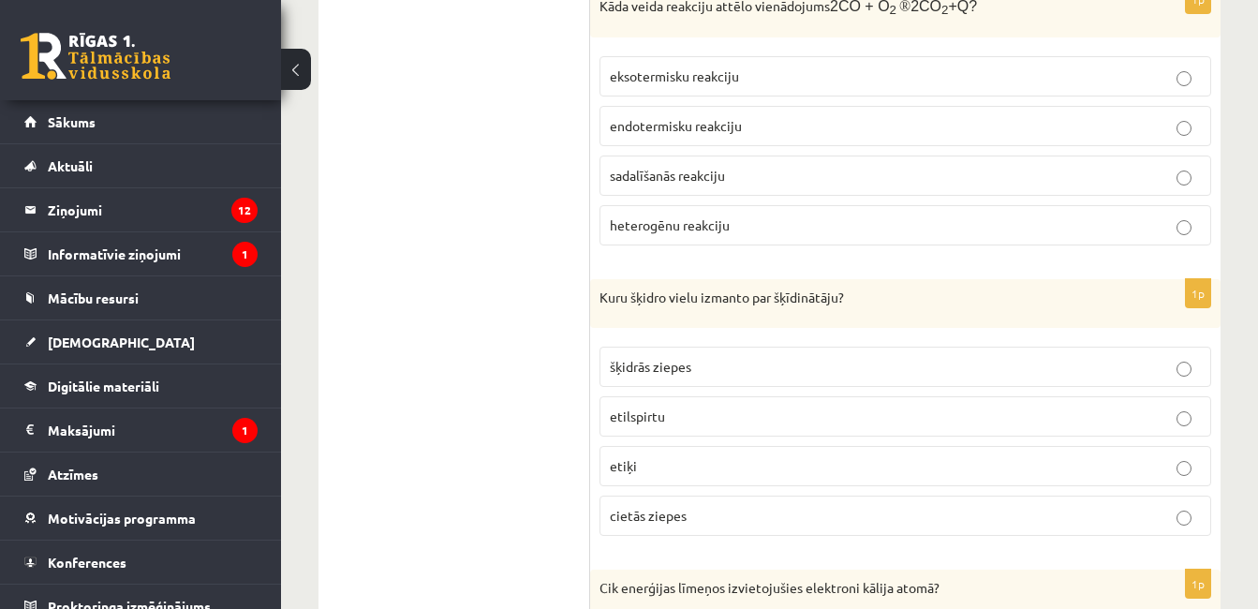
click at [641, 412] on span "etilspirtu" at bounding box center [637, 415] width 55 height 17
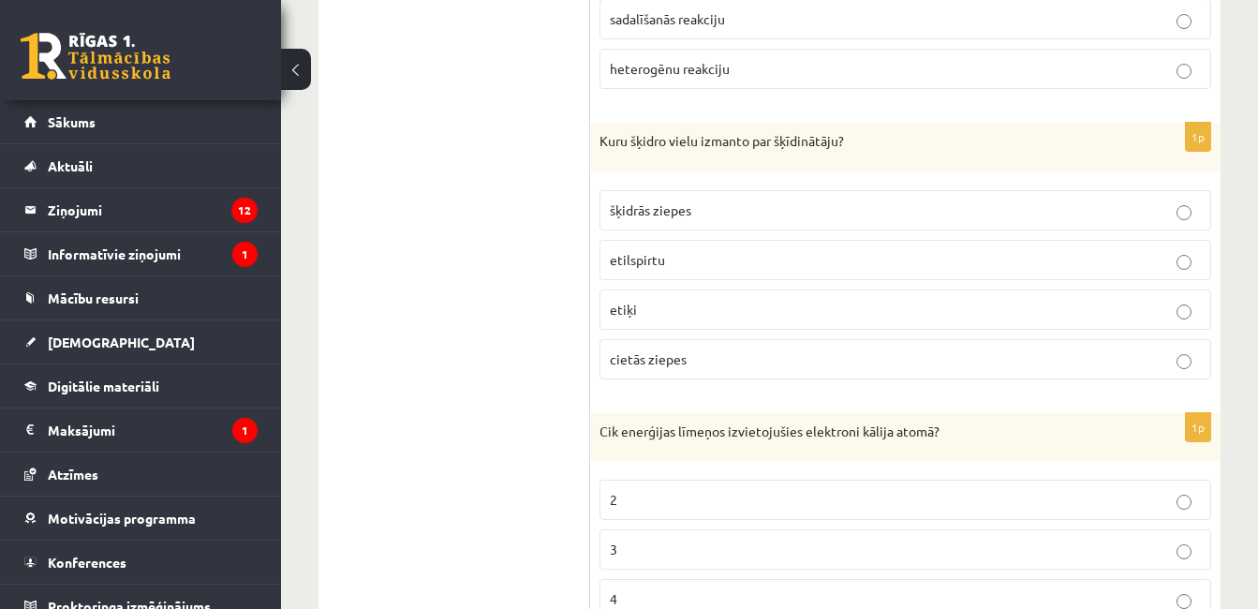
scroll to position [5338, 0]
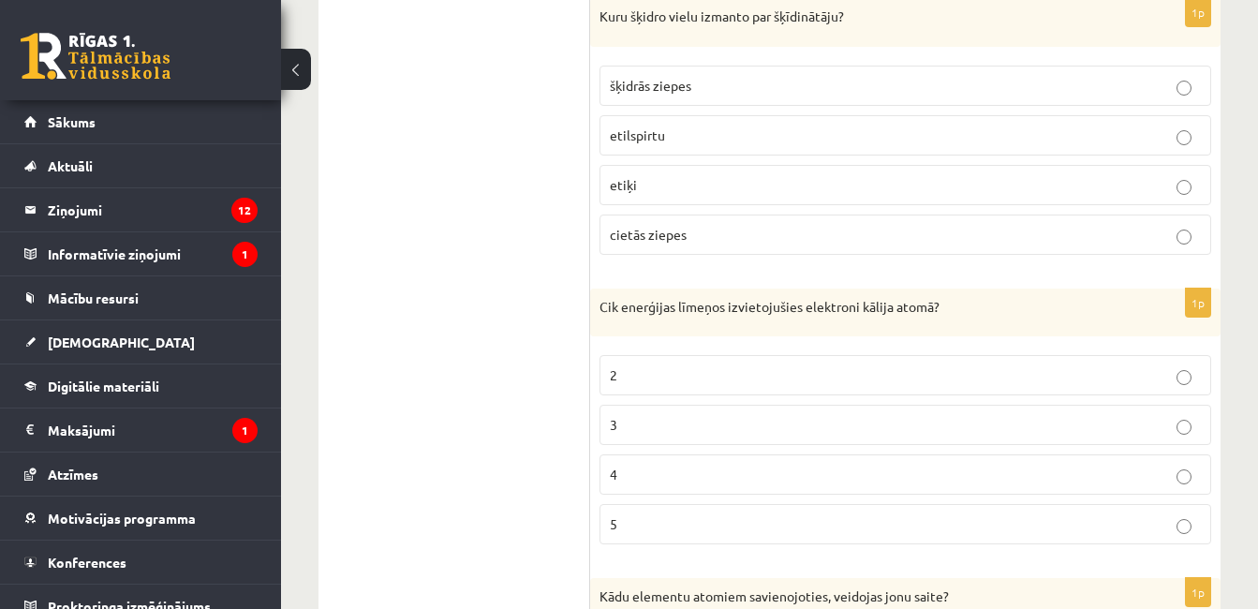
click at [646, 471] on p "4" at bounding box center [905, 475] width 591 height 20
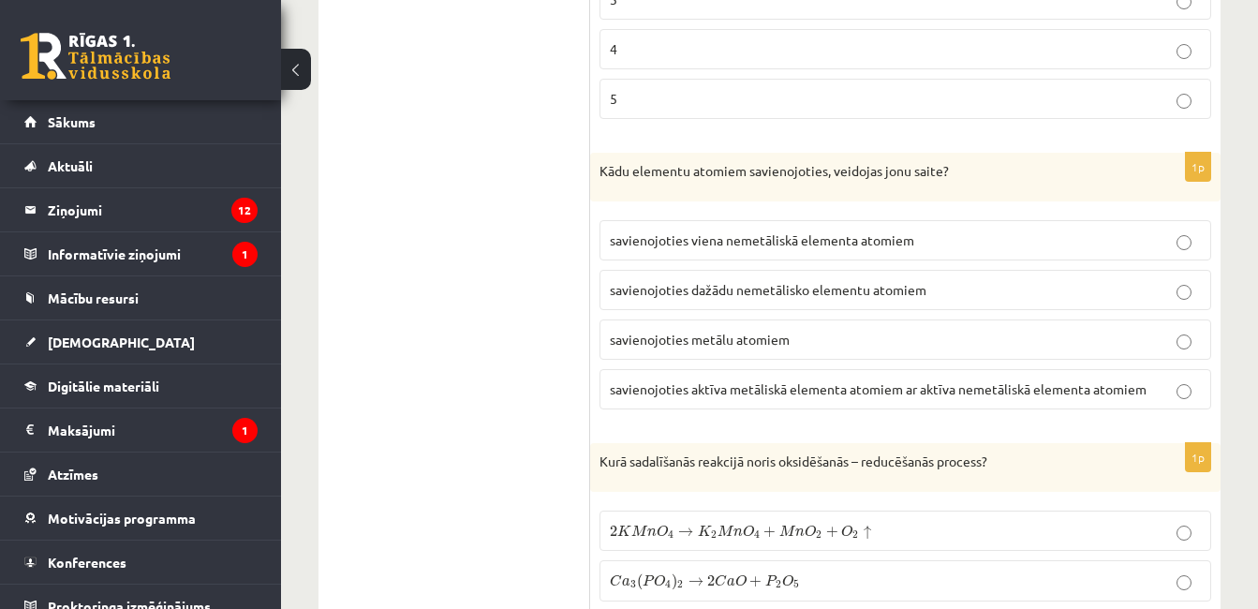
scroll to position [5806, 0]
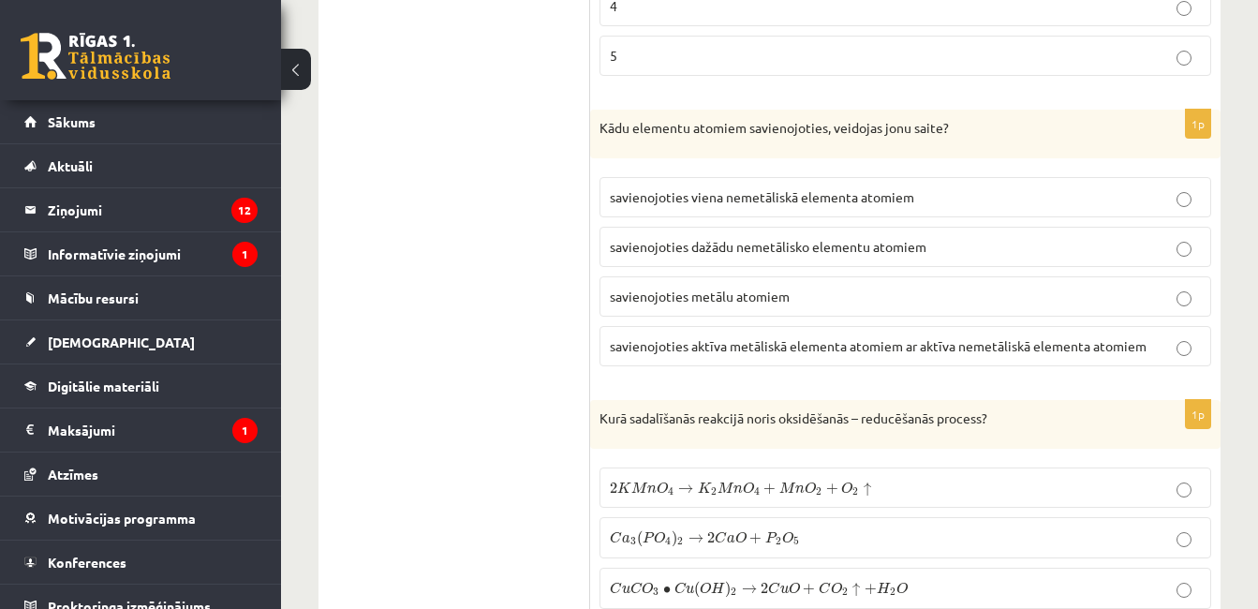
click at [707, 355] on label "savienojoties aktīva metāliskā elementa atomiem ar aktīva nemetāliskā elementa …" at bounding box center [905, 346] width 612 height 40
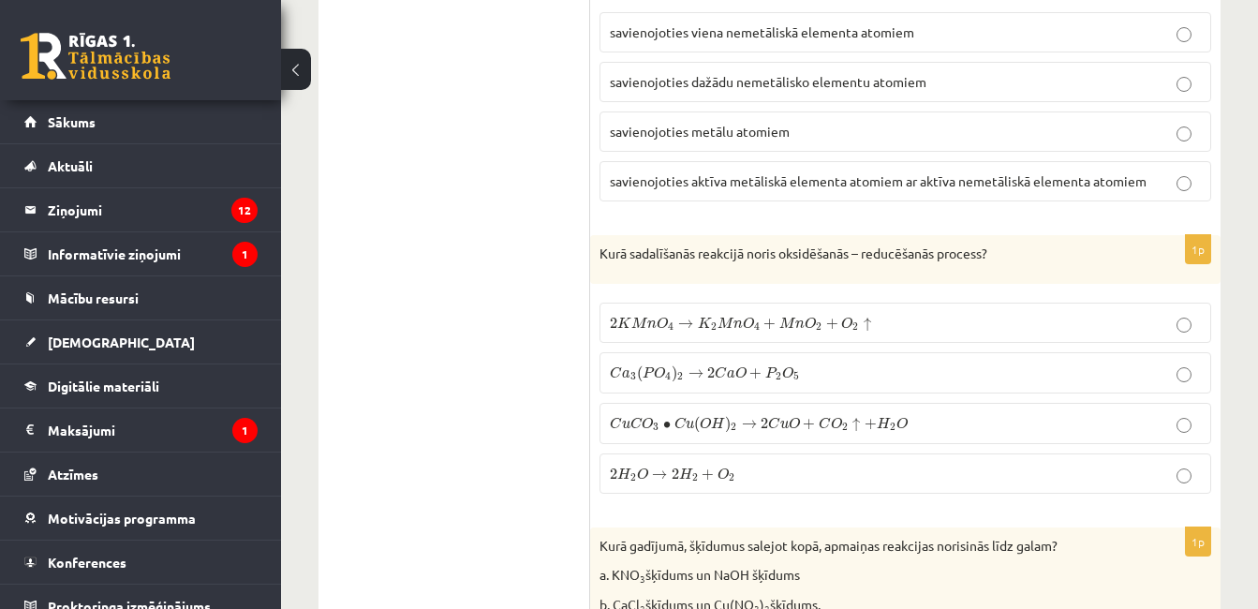
scroll to position [5994, 0]
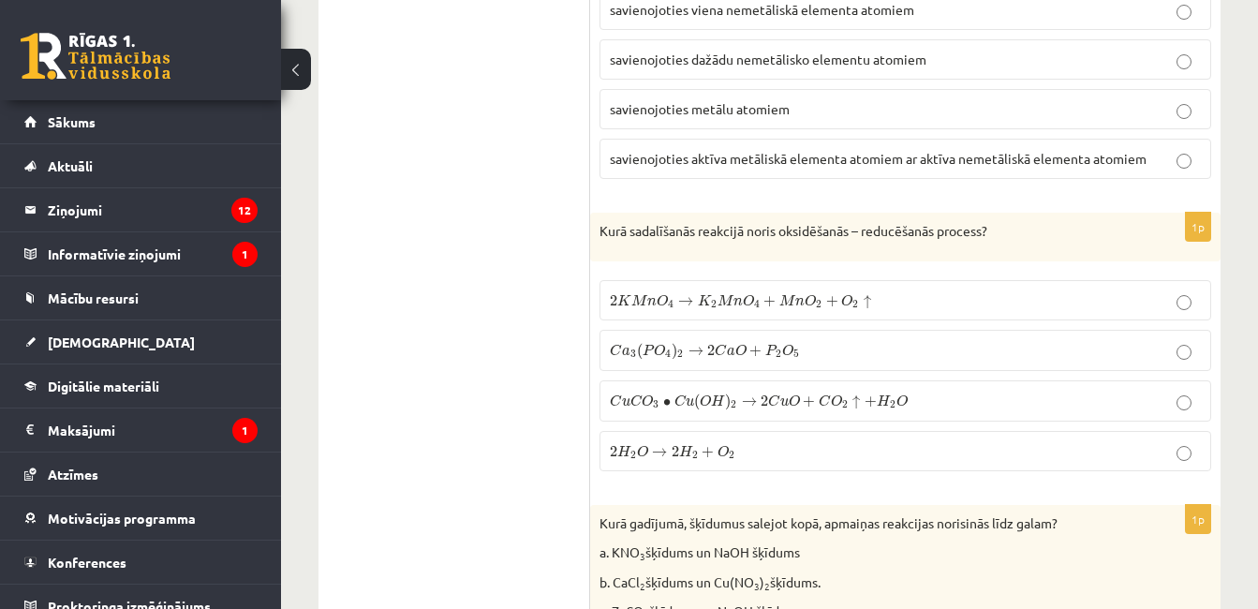
click at [687, 445] on span "H" at bounding box center [686, 451] width 14 height 12
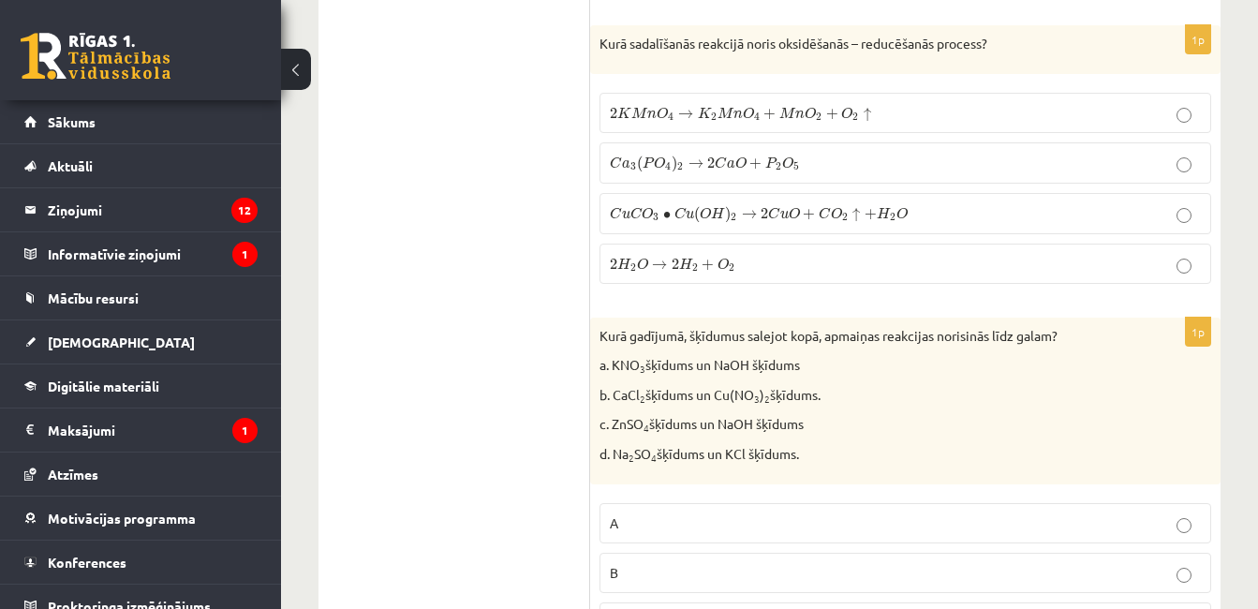
scroll to position [6275, 0]
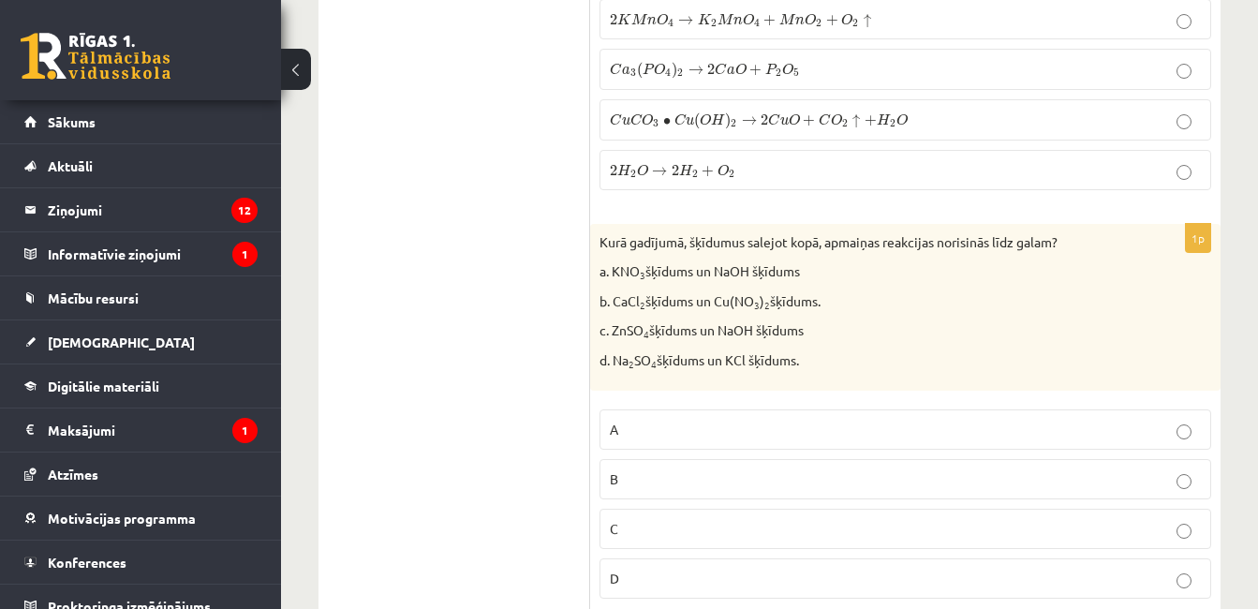
click at [620, 533] on p "C" at bounding box center [905, 529] width 591 height 20
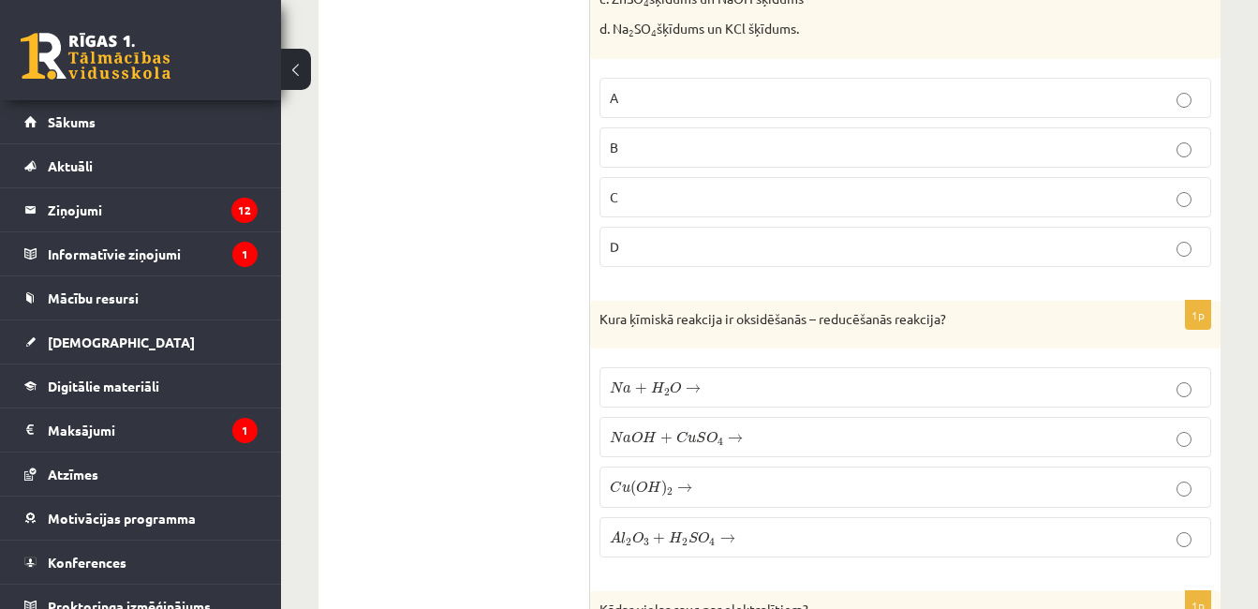
scroll to position [6649, 0]
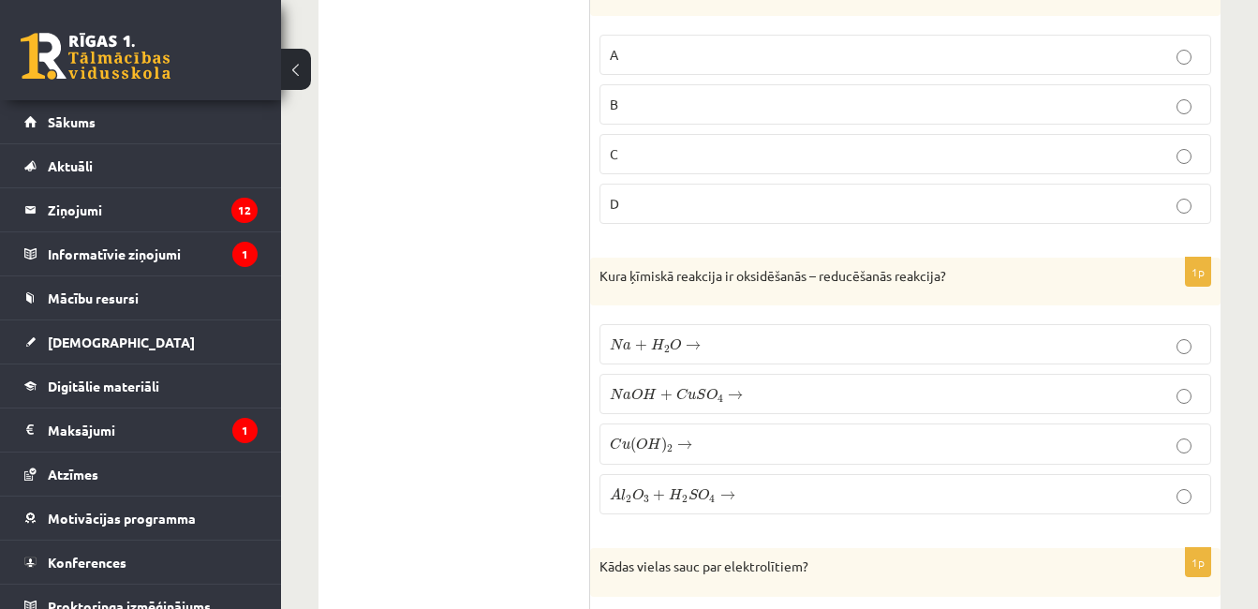
click at [704, 445] on p "C u ( O H ) 2 → C u ( O H ) 2 →" at bounding box center [905, 444] width 591 height 21
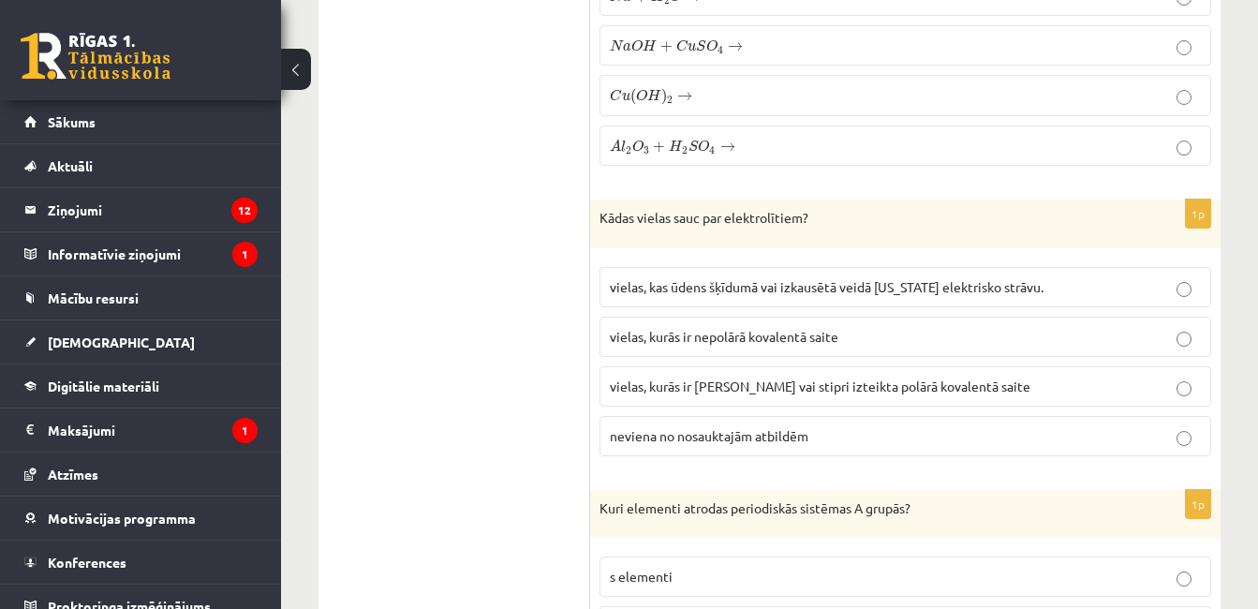
scroll to position [7024, 0]
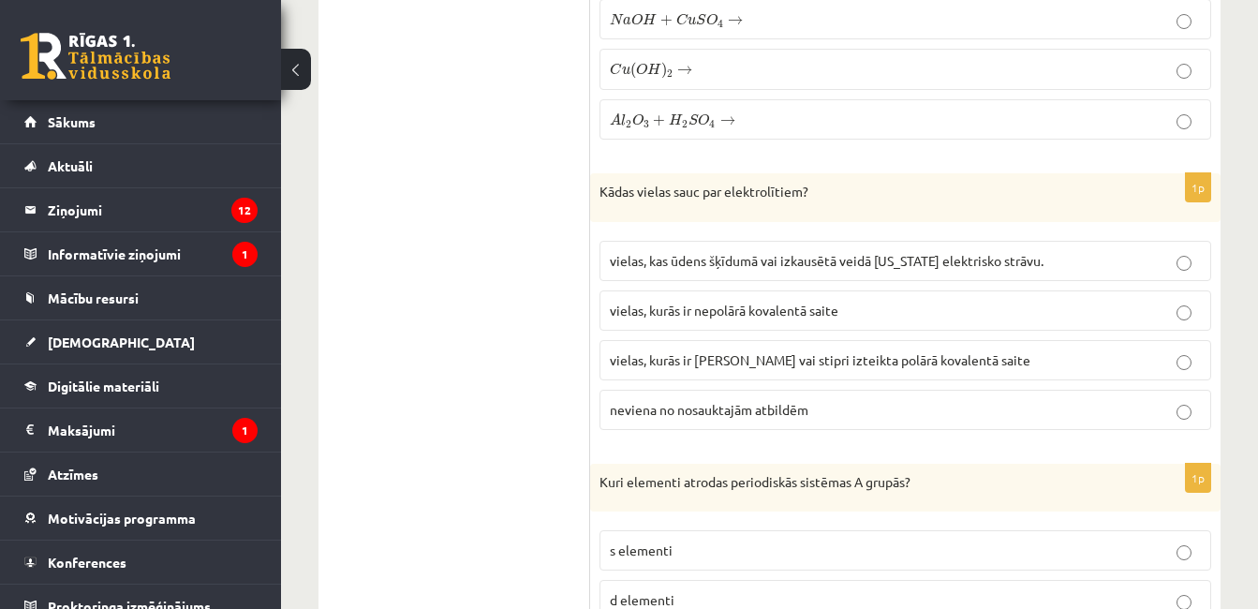
click at [745, 356] on span "vielas, kurās ir jonu saite vai stipri izteikta polārā kovalentā saite" at bounding box center [820, 359] width 420 height 17
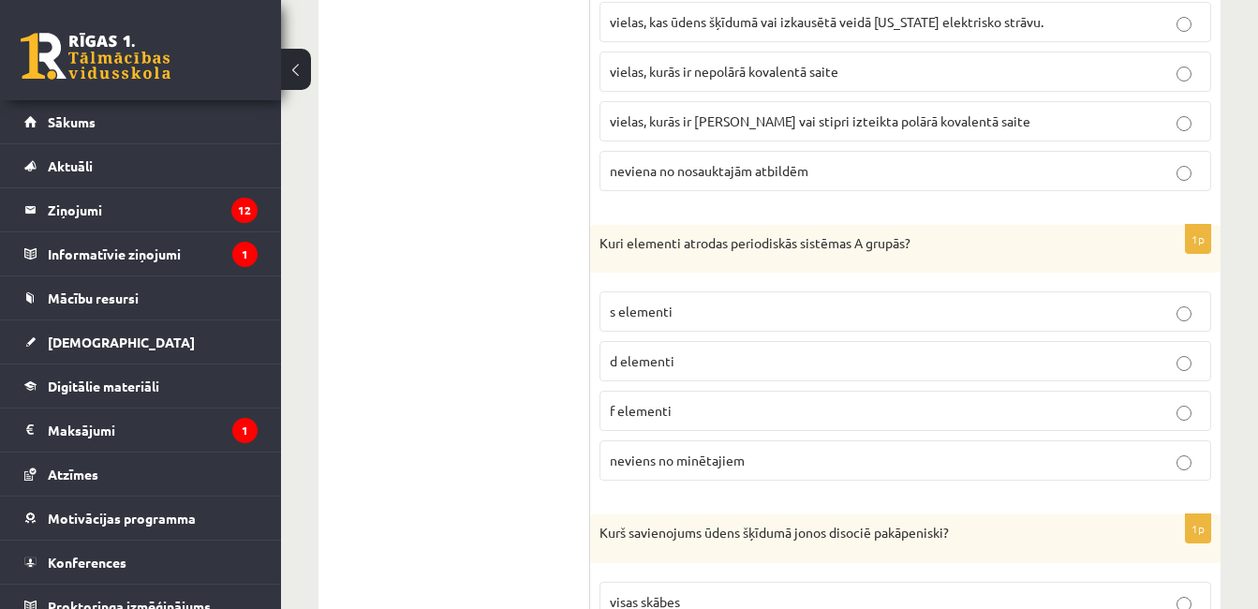
scroll to position [7305, 0]
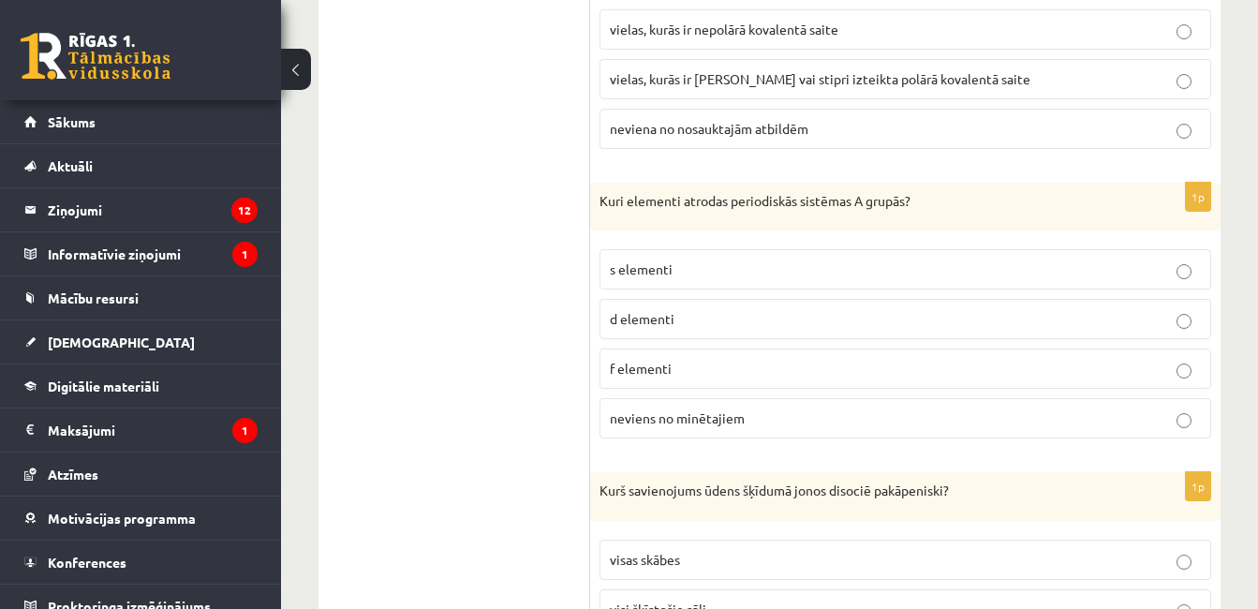
click at [652, 260] on span "s elementi" at bounding box center [641, 268] width 63 height 17
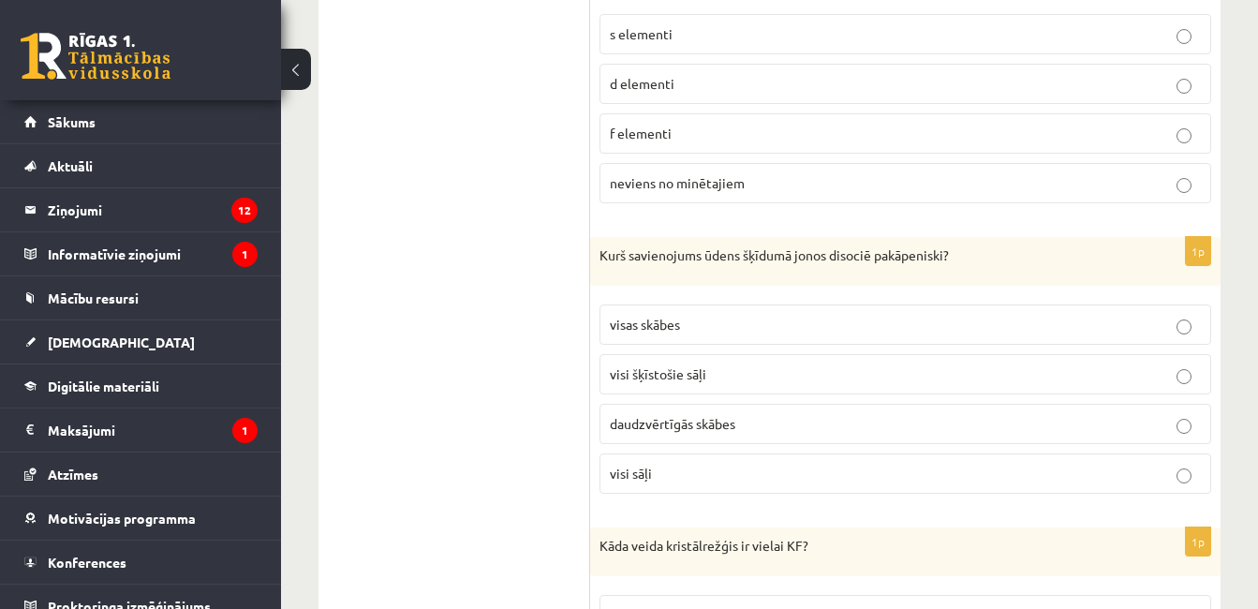
scroll to position [7586, 0]
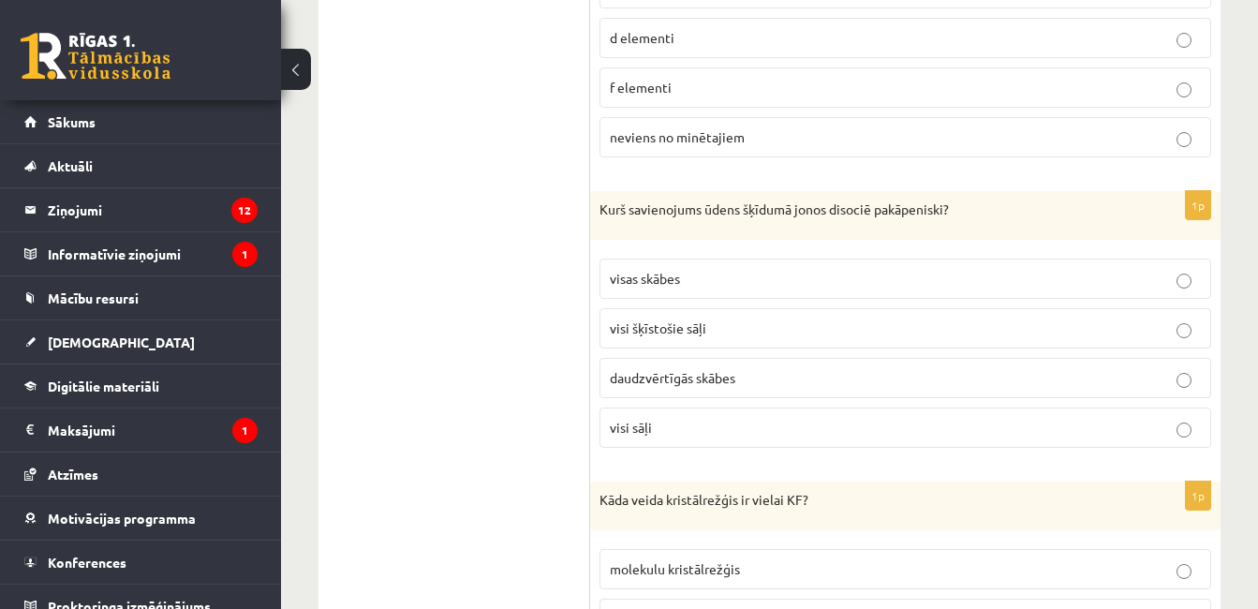
click at [675, 347] on fieldset "visas skābes visi šķīstošie sāļi daudzvērtīgās skābes visi sāļi" at bounding box center [905, 351] width 612 height 204
click at [674, 360] on label "daudzvērtīgās skābes" at bounding box center [905, 378] width 612 height 40
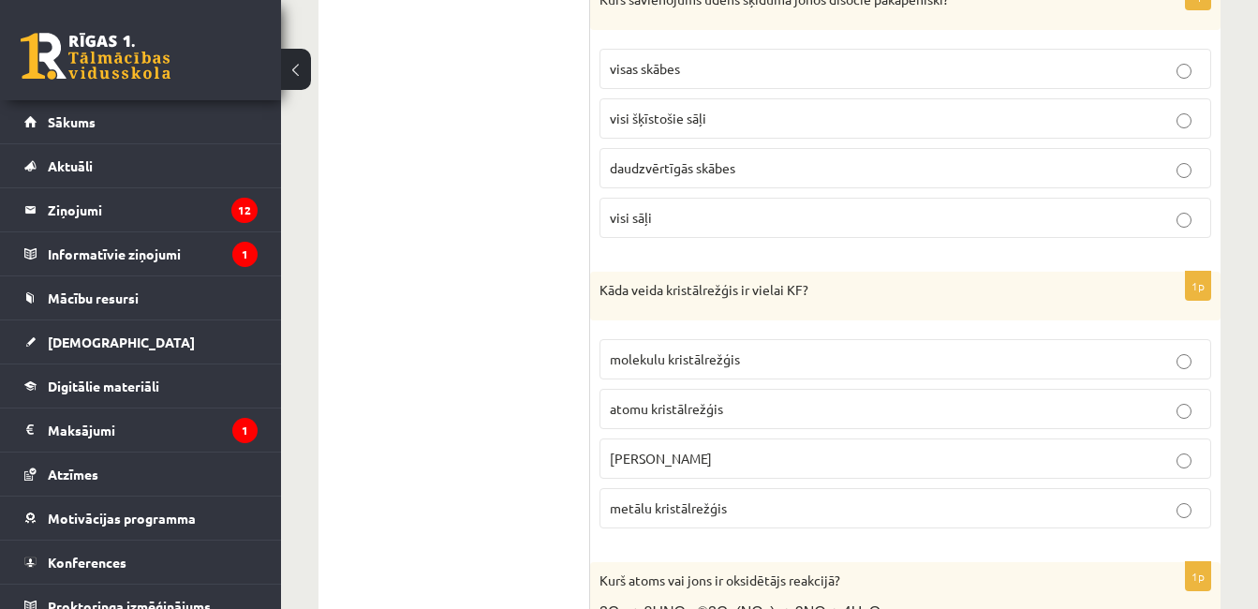
scroll to position [7867, 0]
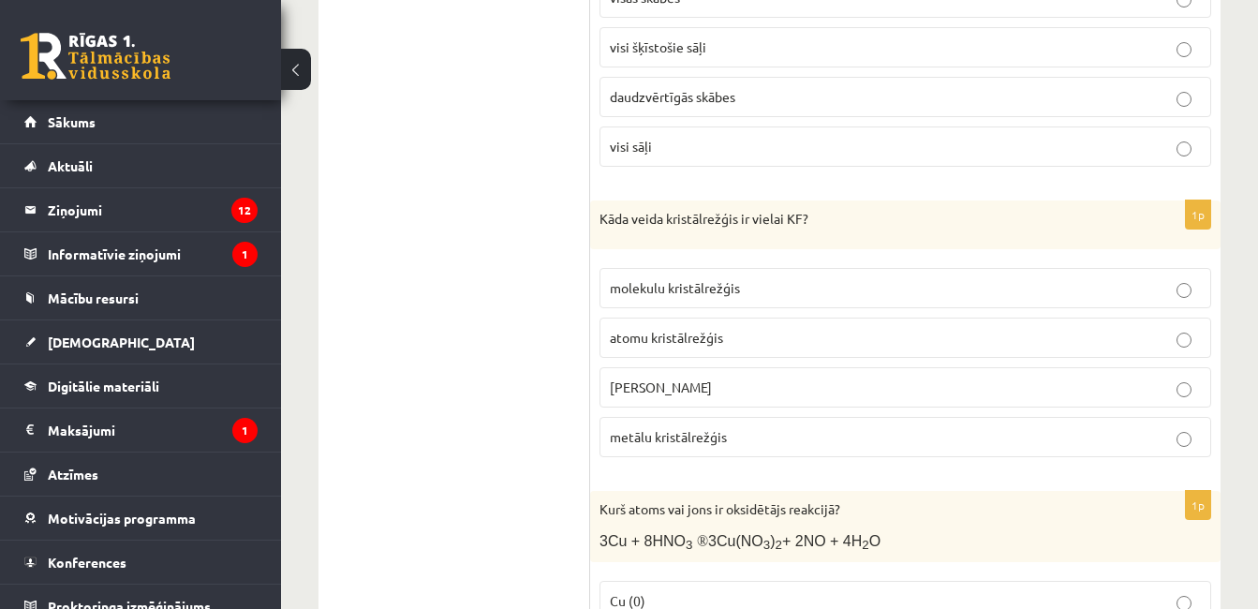
click at [675, 387] on span "jonu kristālrežģis" at bounding box center [661, 386] width 102 height 17
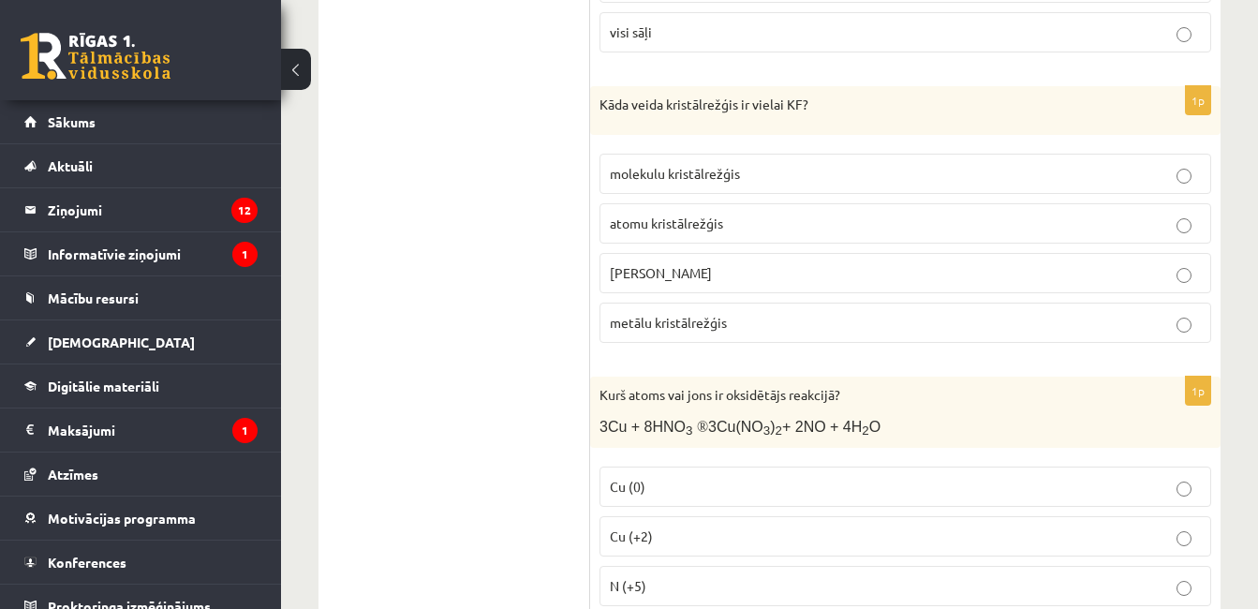
scroll to position [8148, 0]
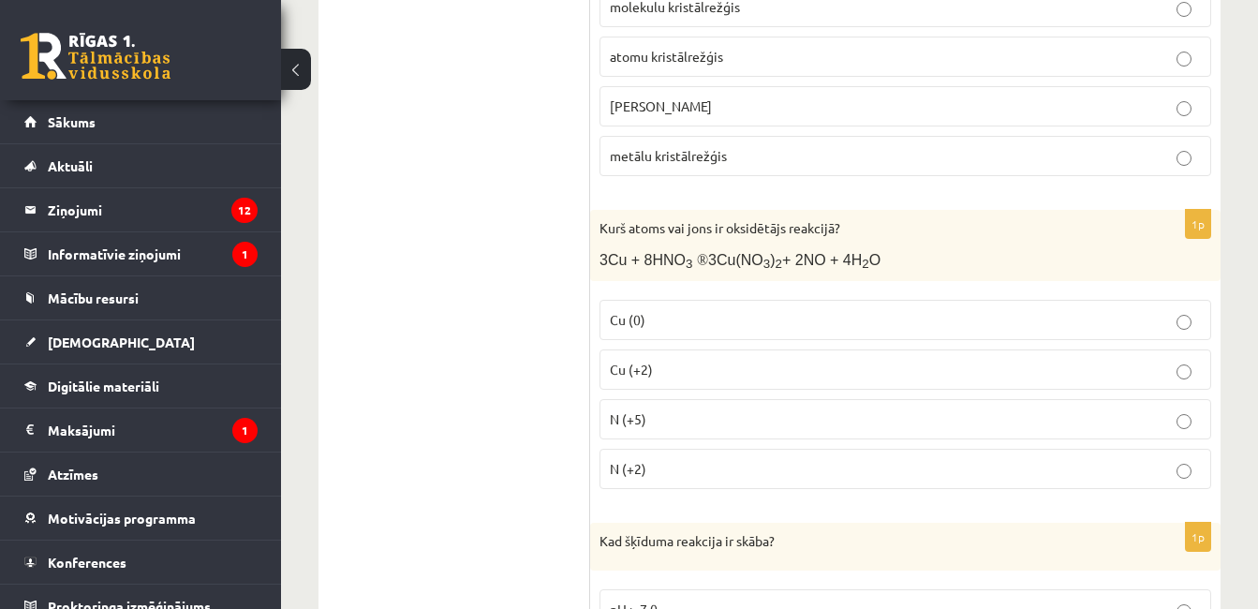
click at [668, 409] on p "N (+5)" at bounding box center [905, 419] width 591 height 20
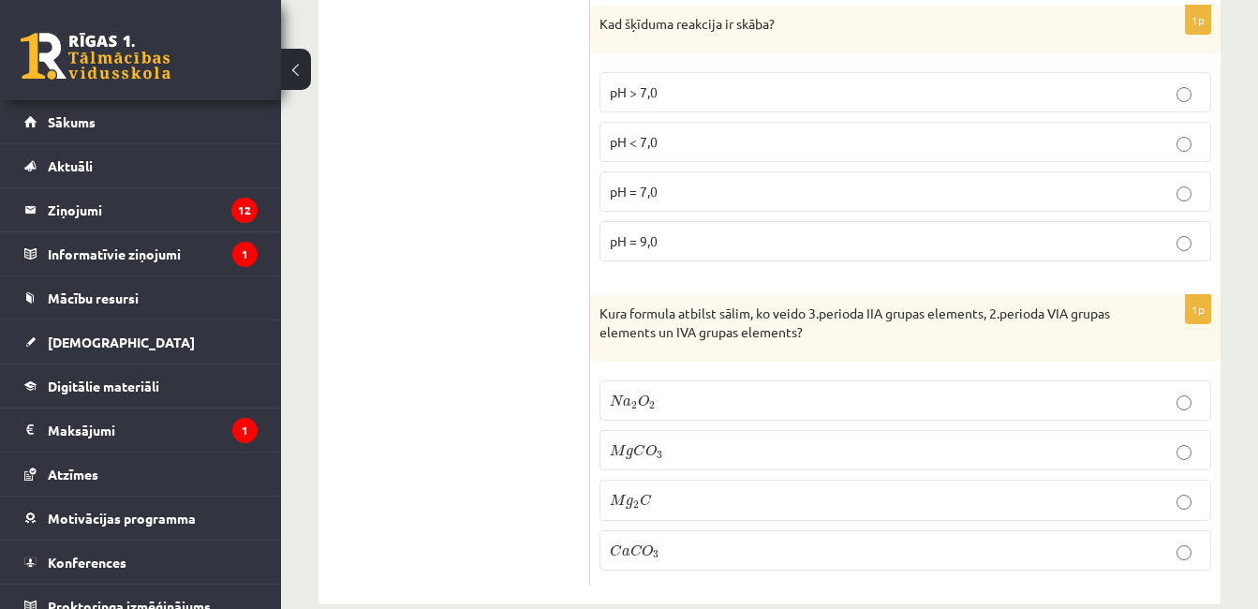
scroll to position [8690, 0]
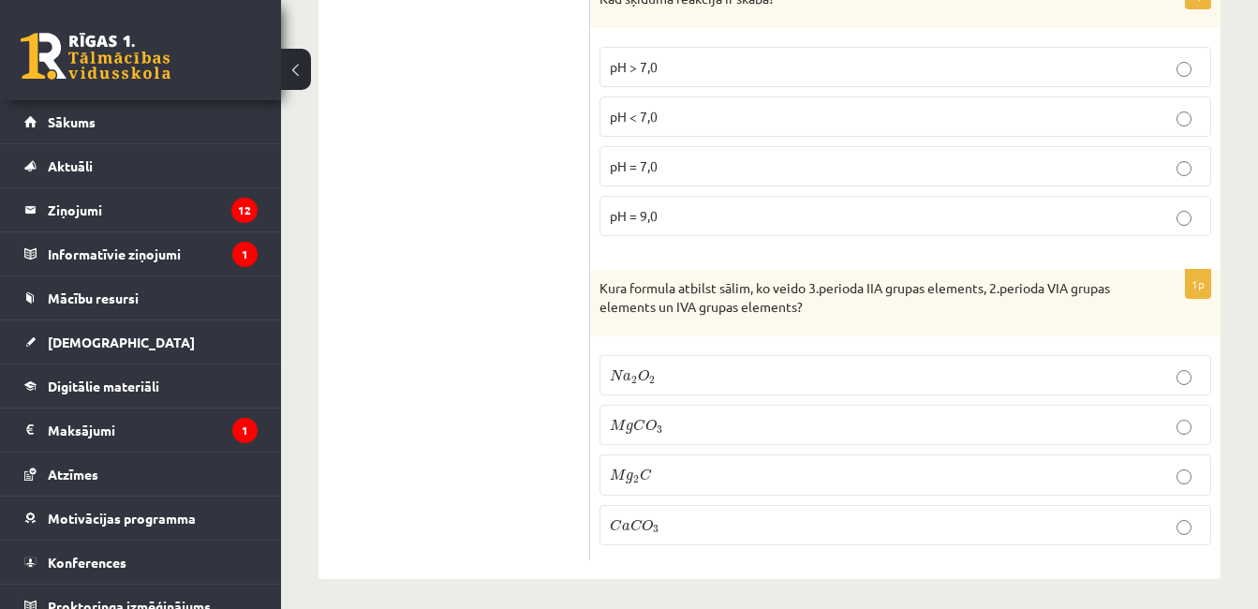
click at [659, 96] on label "pH < 7,0" at bounding box center [905, 116] width 612 height 40
click at [721, 420] on p "M g C O 3 M g C O 3" at bounding box center [905, 425] width 591 height 20
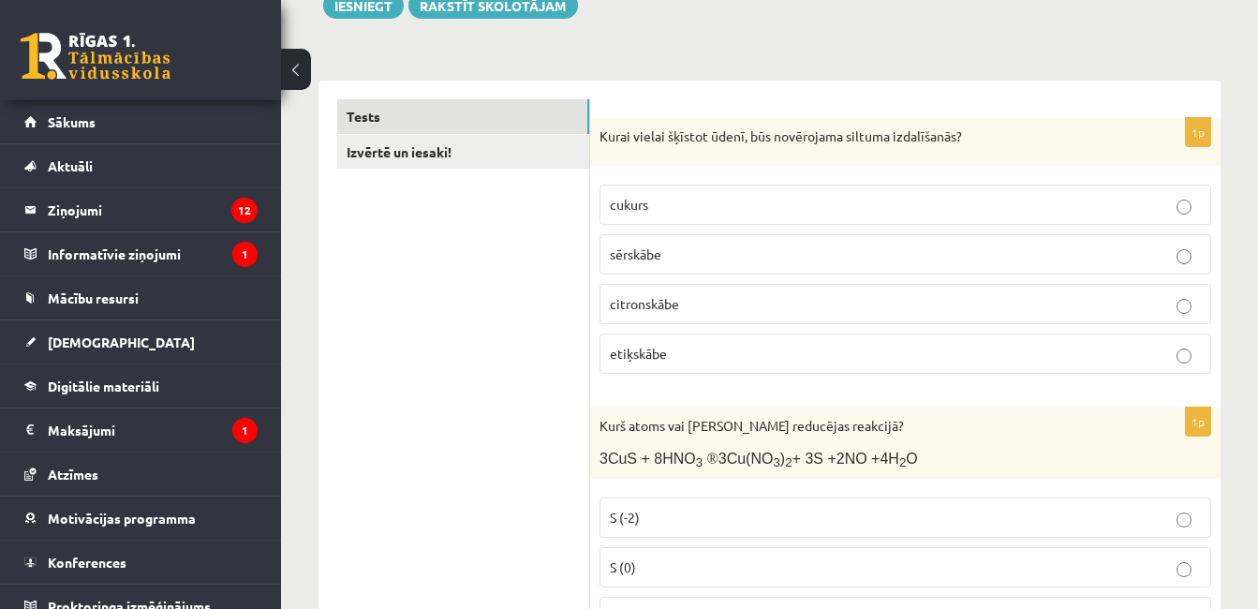
scroll to position [0, 0]
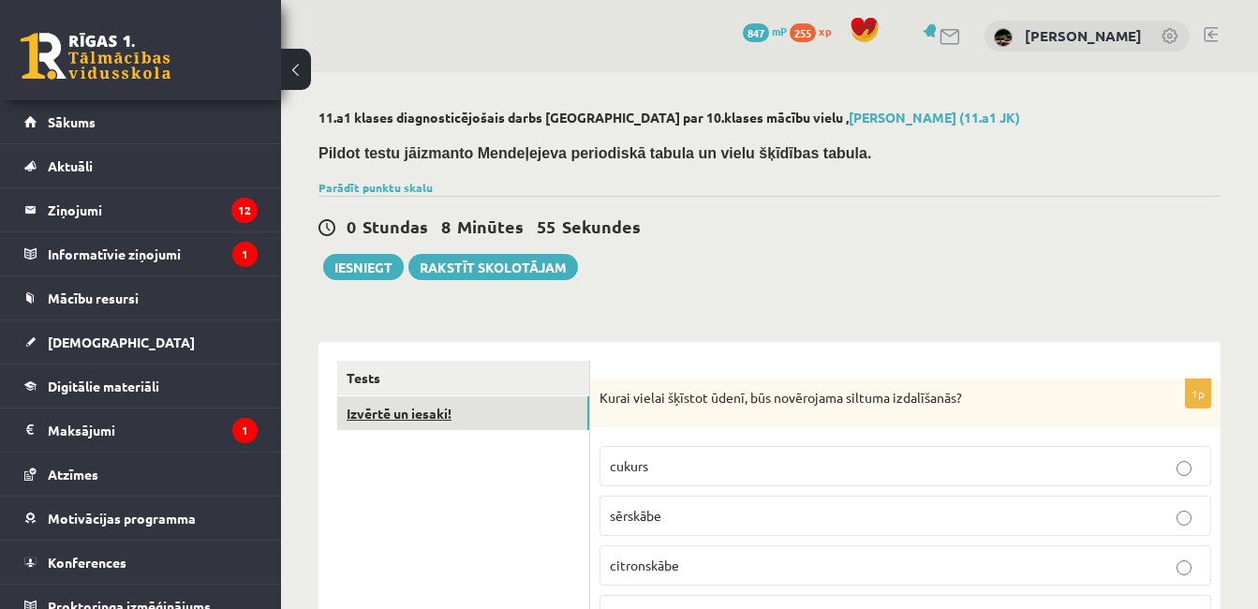
click at [439, 399] on link "Izvērtē un iesaki!" at bounding box center [463, 413] width 252 height 35
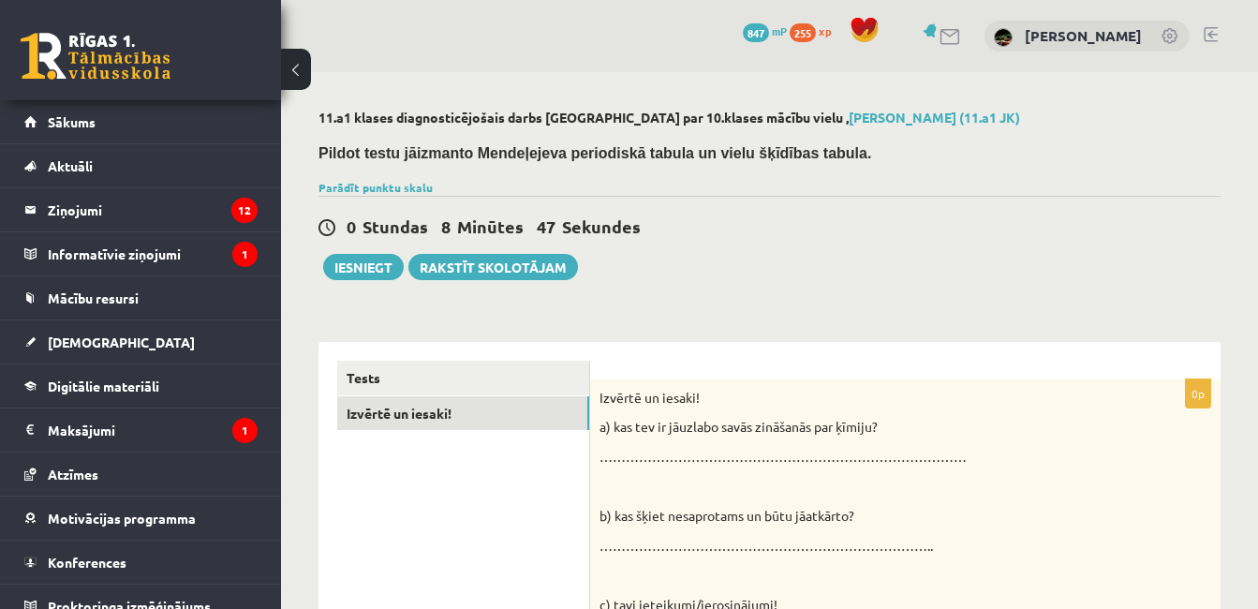
click at [382, 246] on div "0 Stundas 8 Minūtes 47 Sekundes Ieskaite saglabāta! Iesniegt Rakstīt skolotājam" at bounding box center [769, 238] width 902 height 84
click at [376, 273] on button "Iesniegt" at bounding box center [363, 267] width 81 height 26
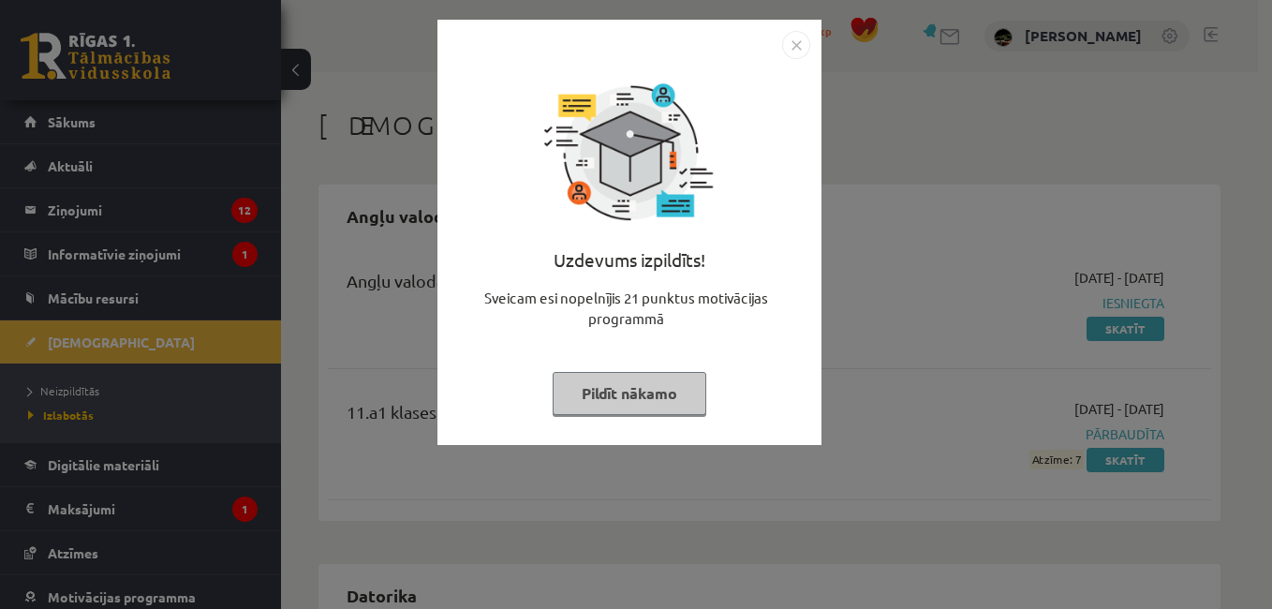
click at [660, 404] on button "Pildīt nākamo" at bounding box center [630, 393] width 154 height 43
